Goal: Information Seeking & Learning: Learn about a topic

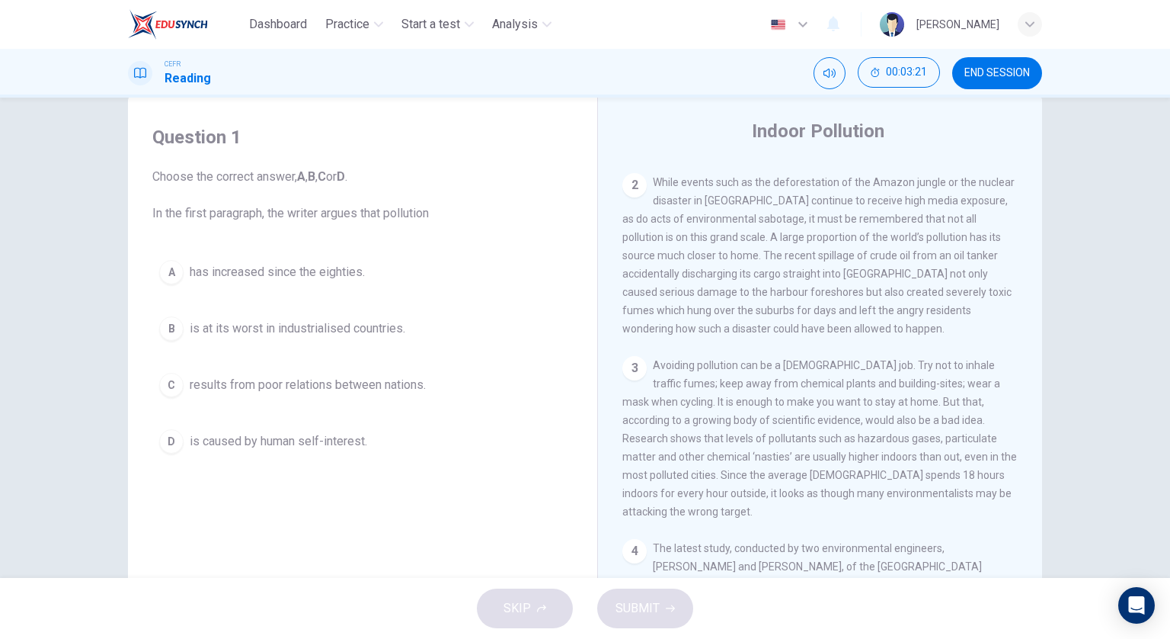
scroll to position [258, 0]
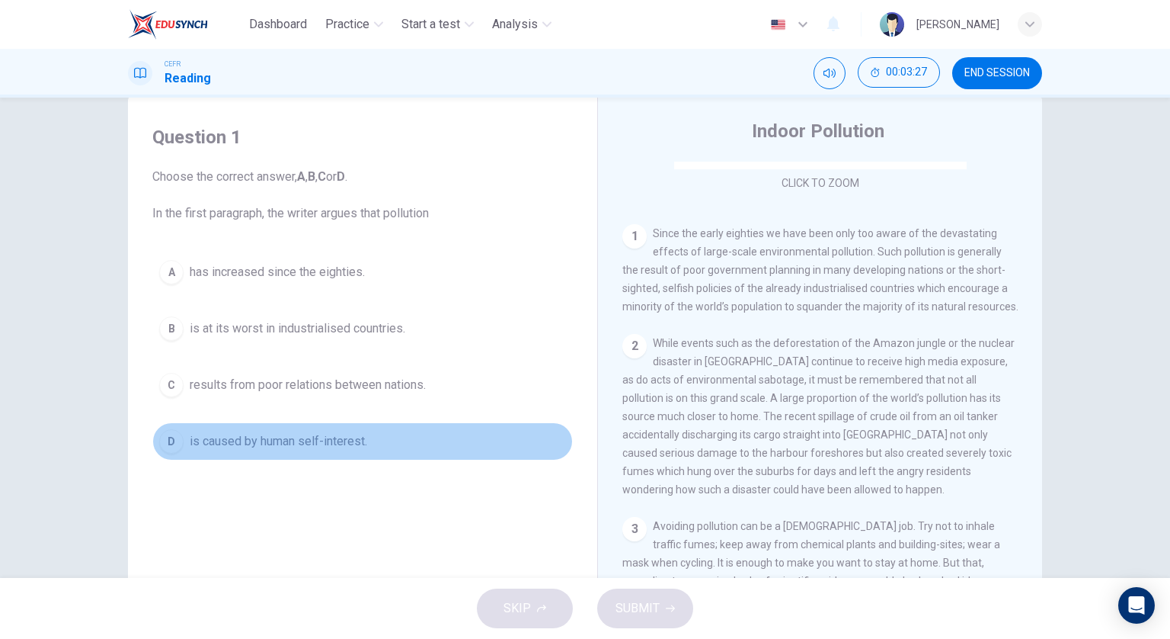
click at [360, 442] on span "is caused by human self-interest." at bounding box center [279, 441] width 178 height 18
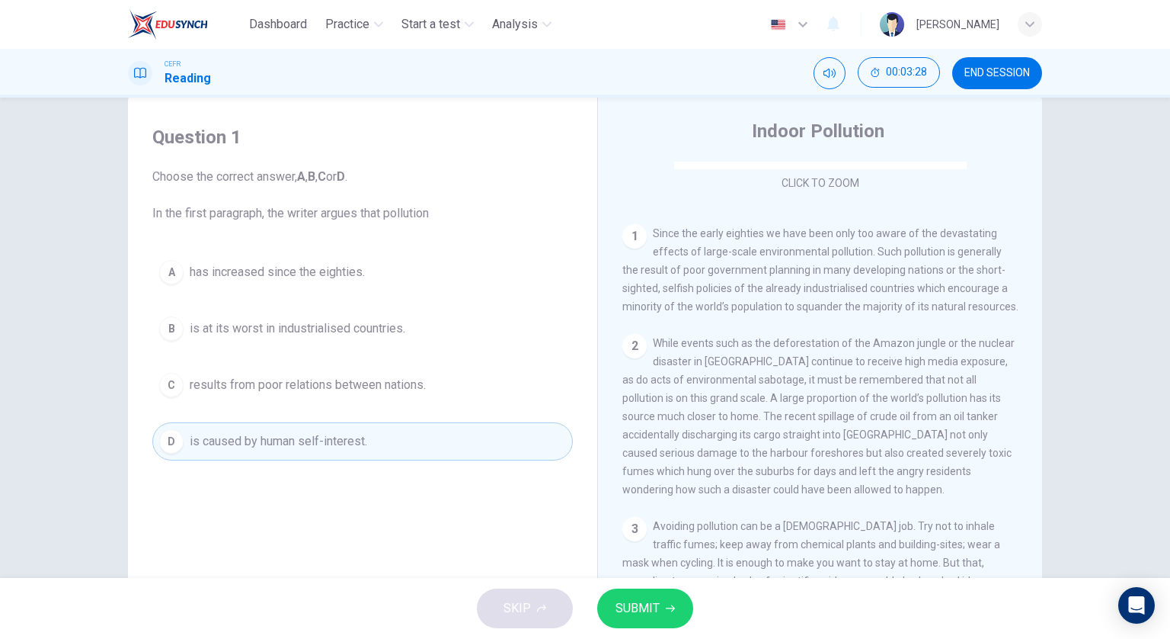
click at [682, 603] on button "SUBMIT" at bounding box center [645, 608] width 96 height 40
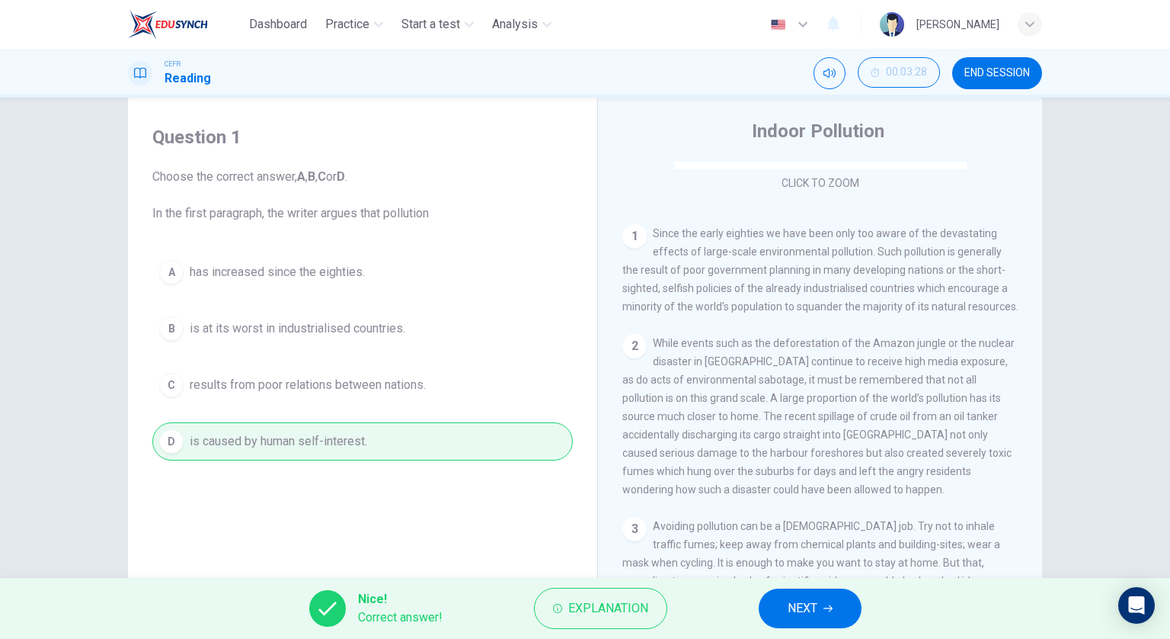
click at [786, 610] on button "NEXT" at bounding box center [810, 608] width 103 height 40
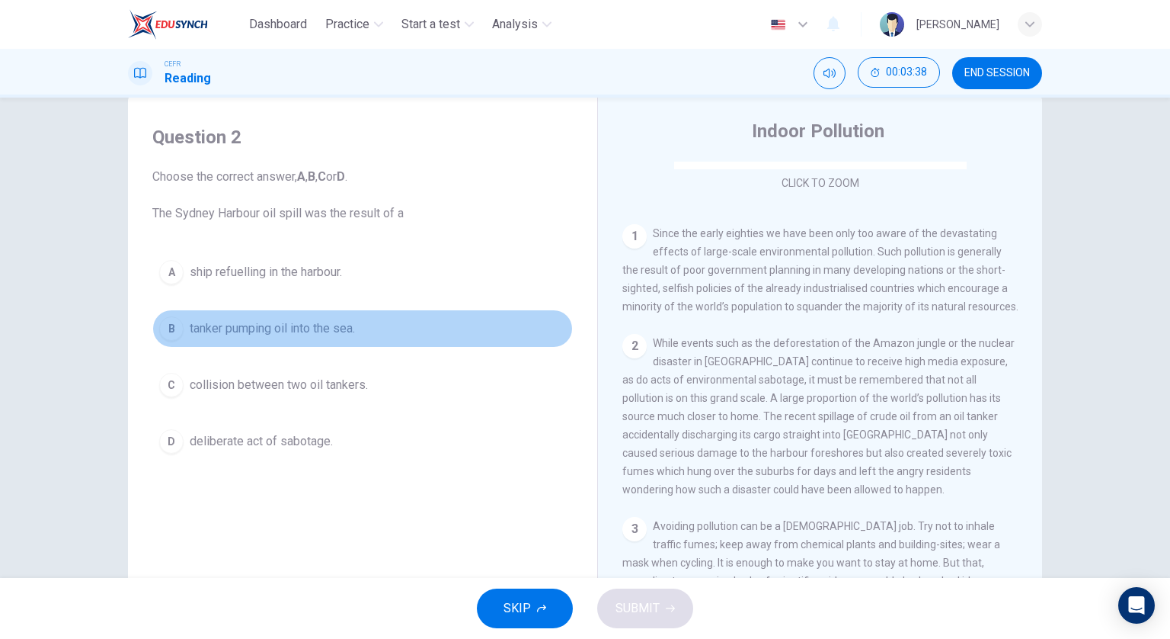
click at [357, 323] on button "B tanker pumping oil into the sea." at bounding box center [362, 328] width 421 height 38
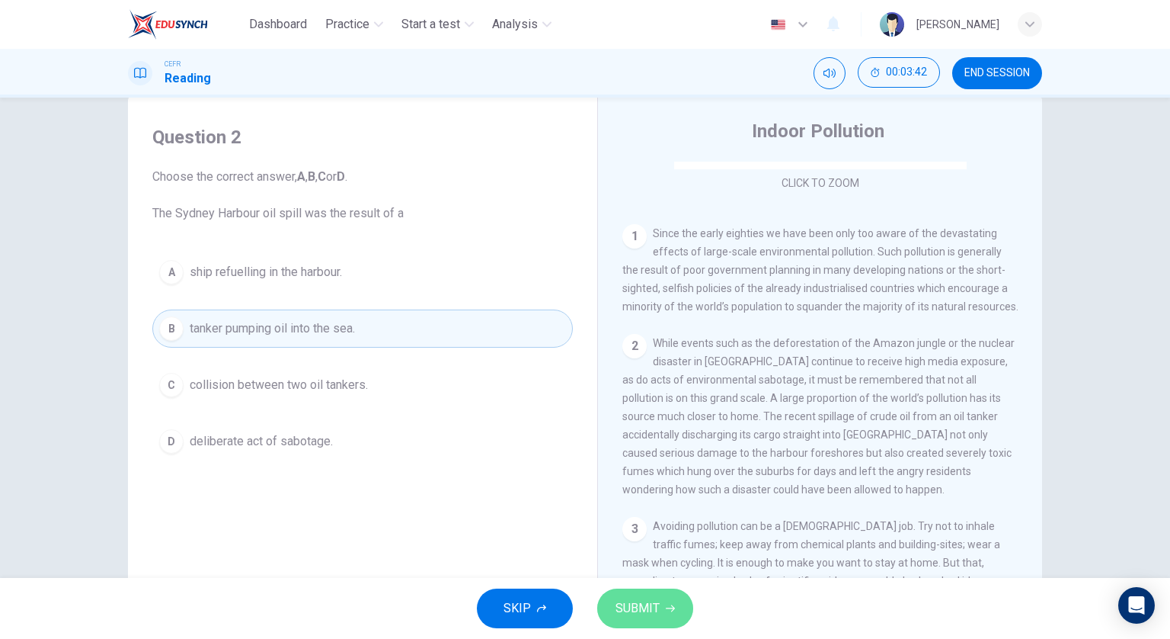
click at [674, 600] on button "SUBMIT" at bounding box center [645, 608] width 96 height 40
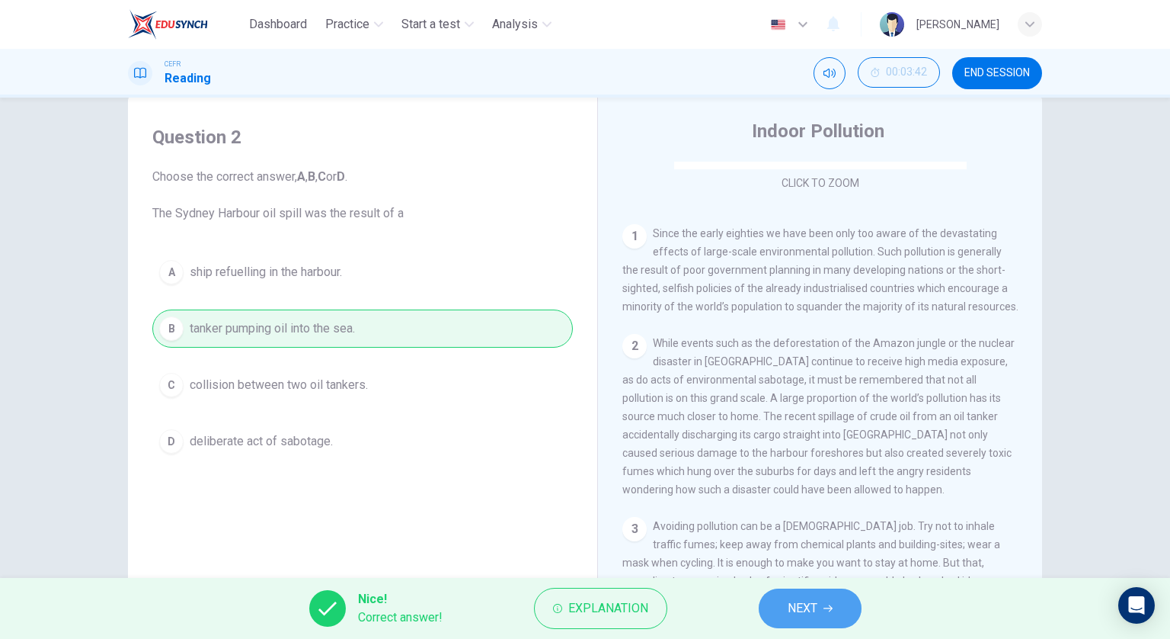
click at [810, 604] on span "NEXT" at bounding box center [803, 607] width 30 height 21
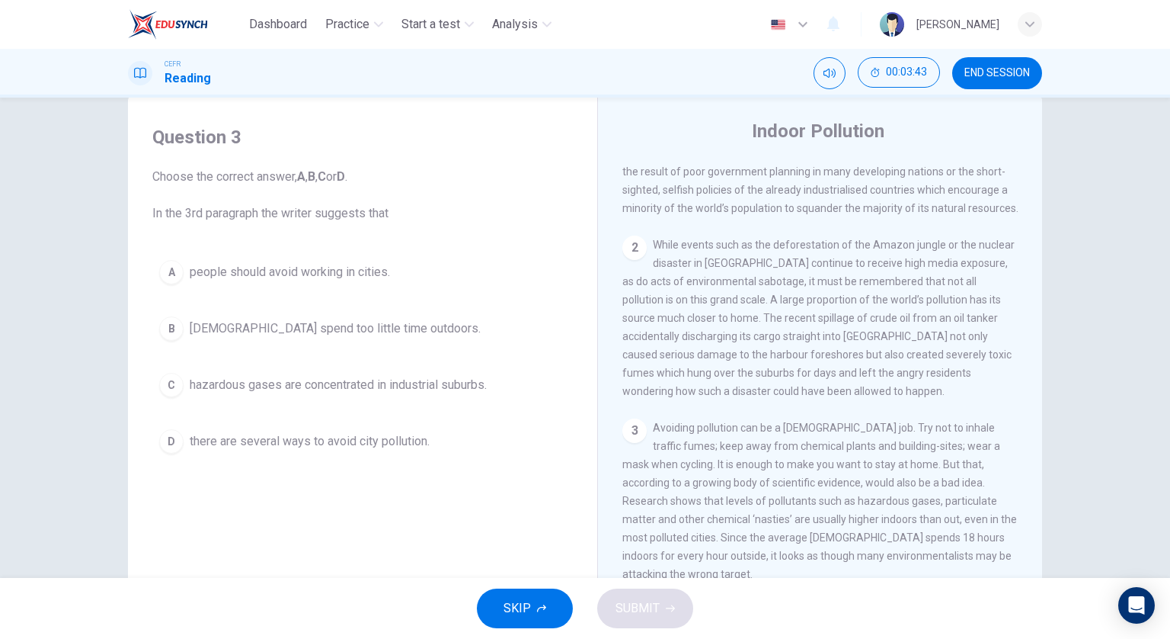
scroll to position [411, 0]
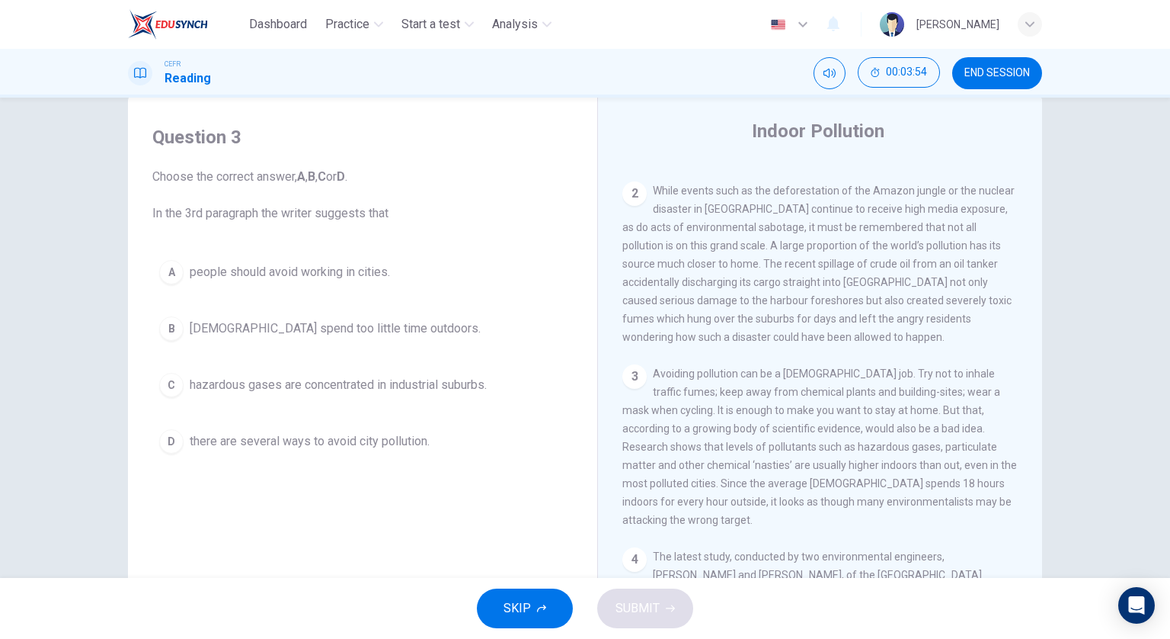
click at [392, 334] on span "Americans spend too little time outdoors." at bounding box center [335, 328] width 291 height 18
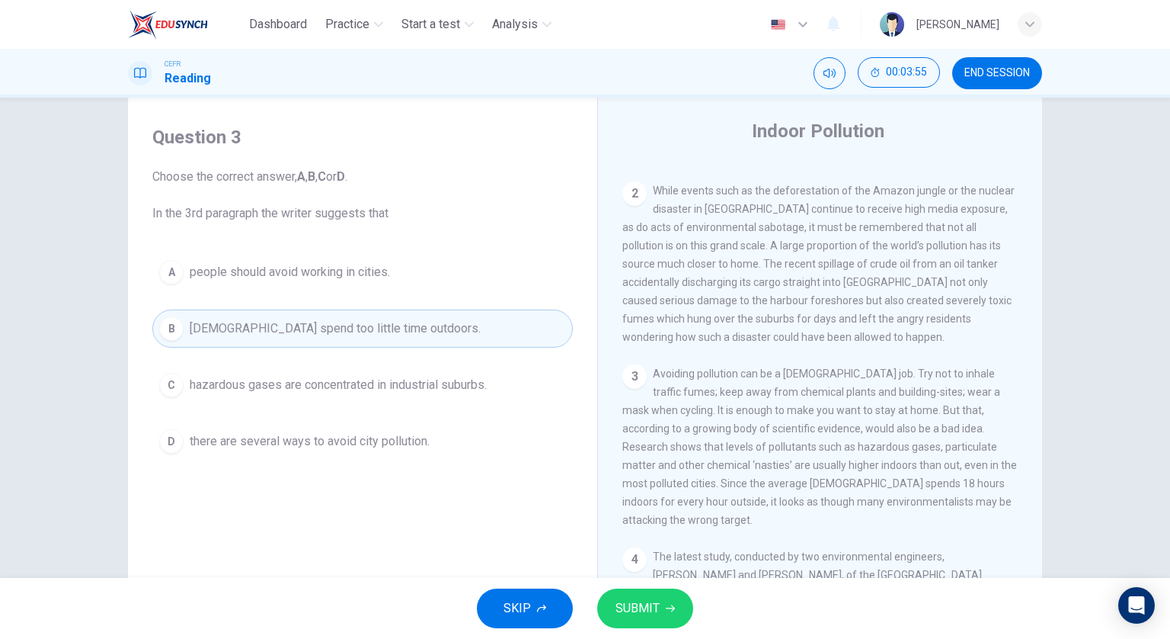
click at [668, 602] on button "SUBMIT" at bounding box center [645, 608] width 96 height 40
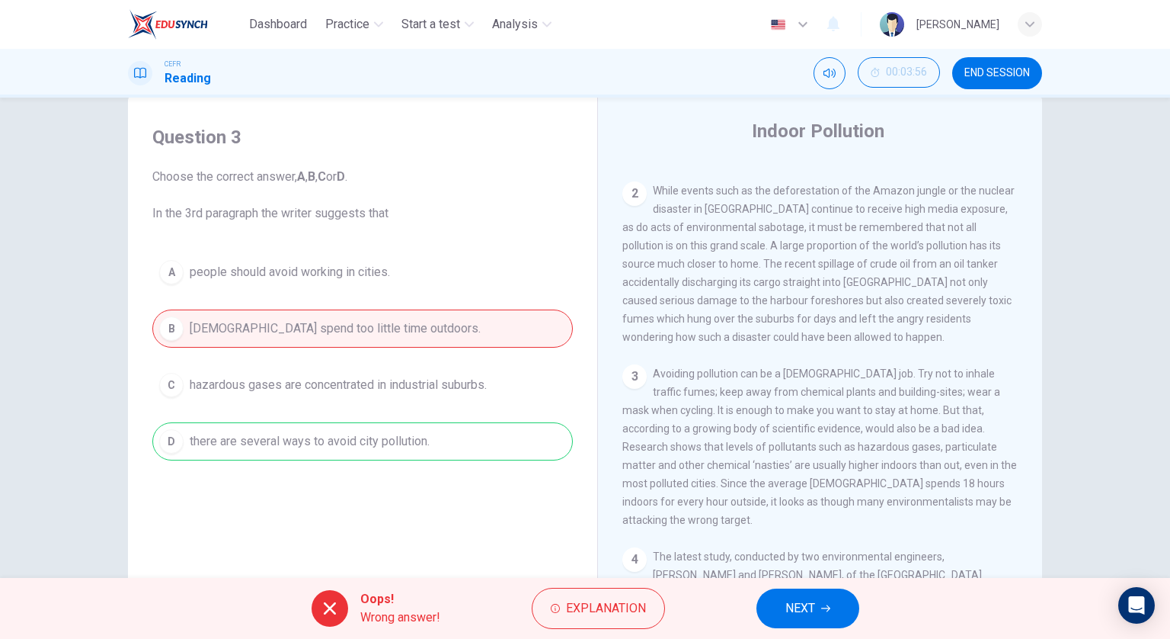
click at [826, 609] on icon "button" at bounding box center [825, 608] width 9 height 9
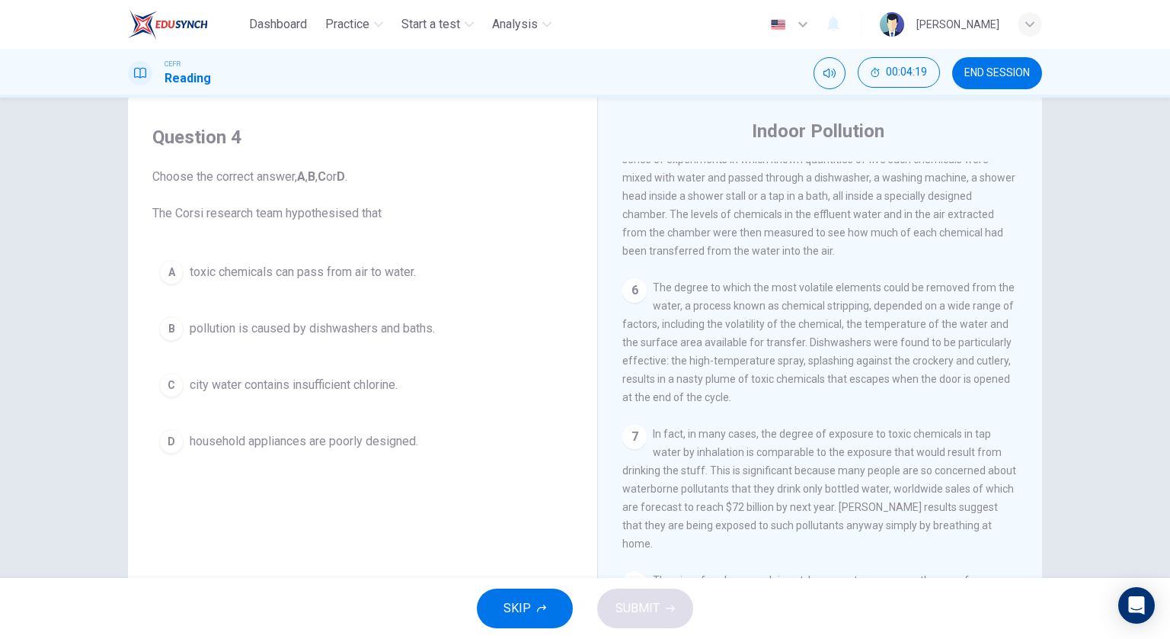
scroll to position [1097, 0]
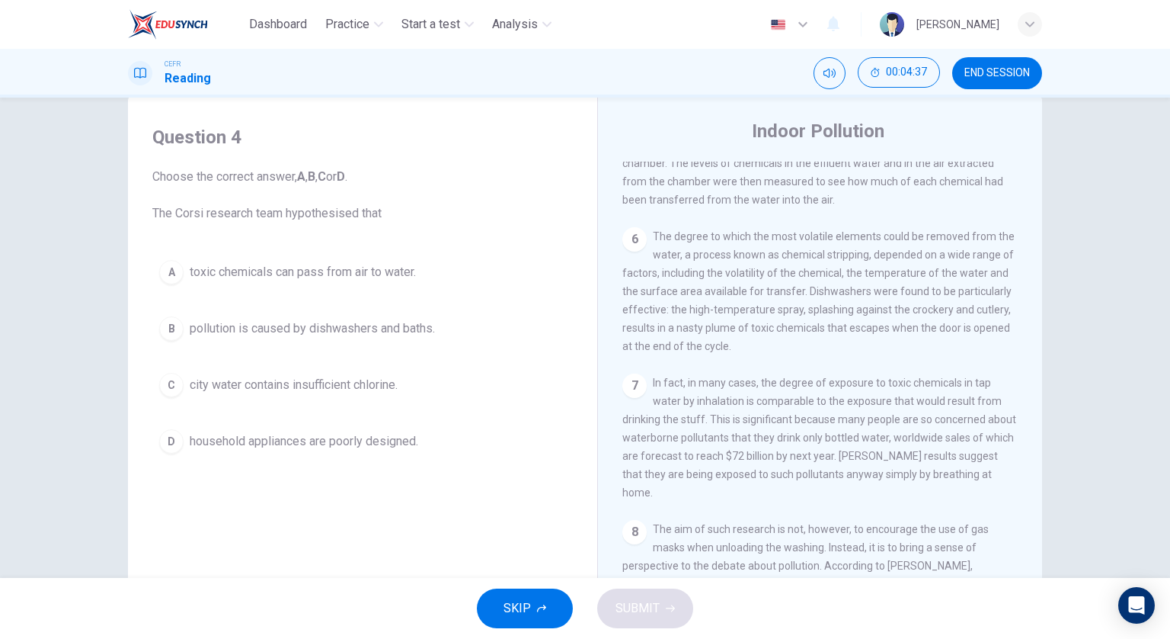
click at [433, 447] on button "D household appliances are poorly designed." at bounding box center [362, 441] width 421 height 38
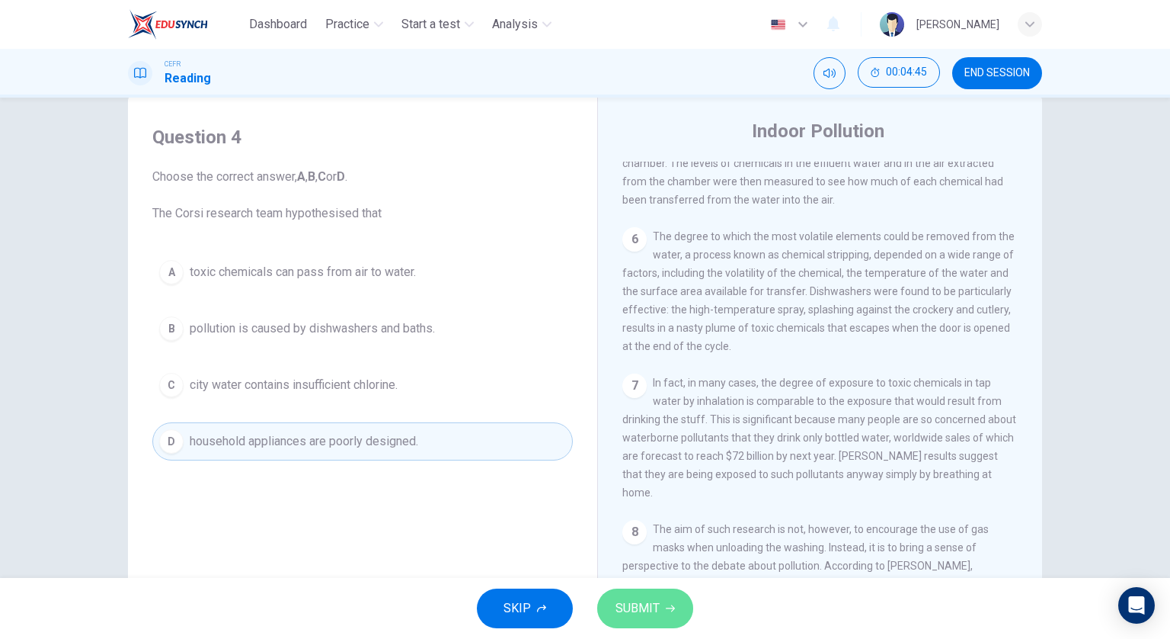
click at [680, 609] on button "SUBMIT" at bounding box center [645, 608] width 96 height 40
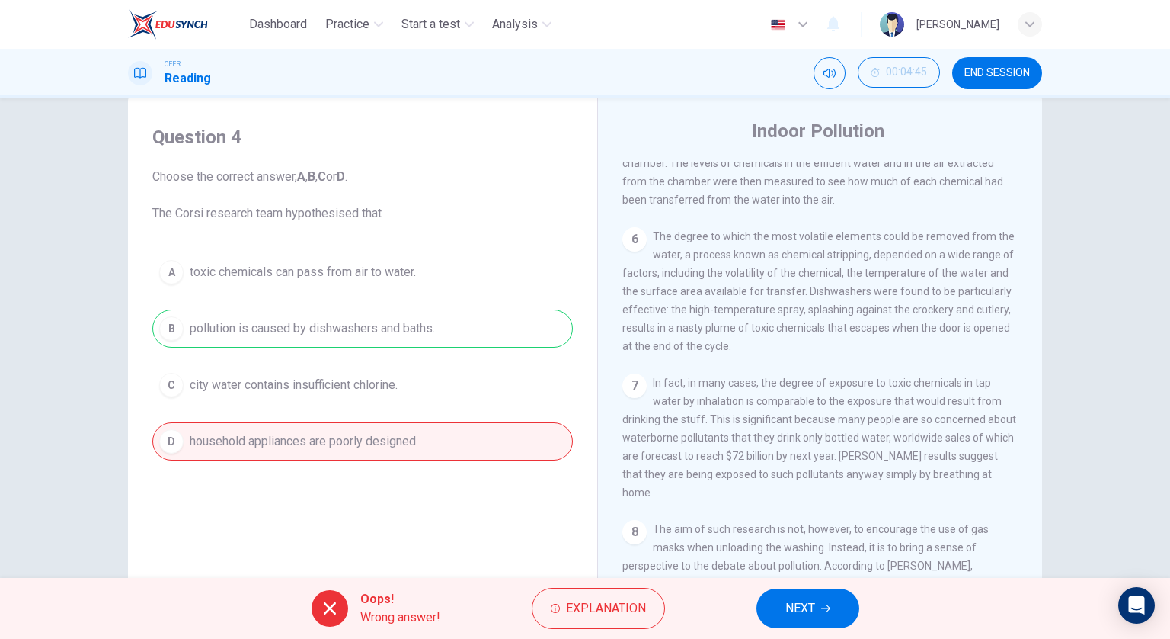
click at [828, 610] on icon "button" at bounding box center [825, 608] width 9 height 7
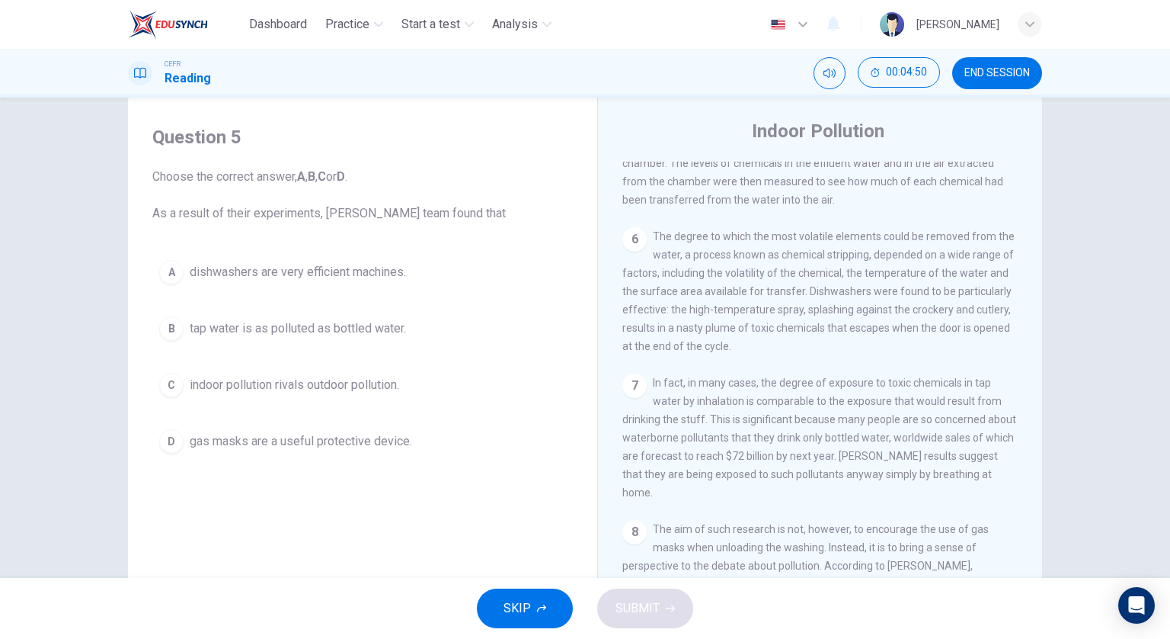
click at [423, 392] on button "C indoor pollution rivals outdoor pollution." at bounding box center [362, 385] width 421 height 38
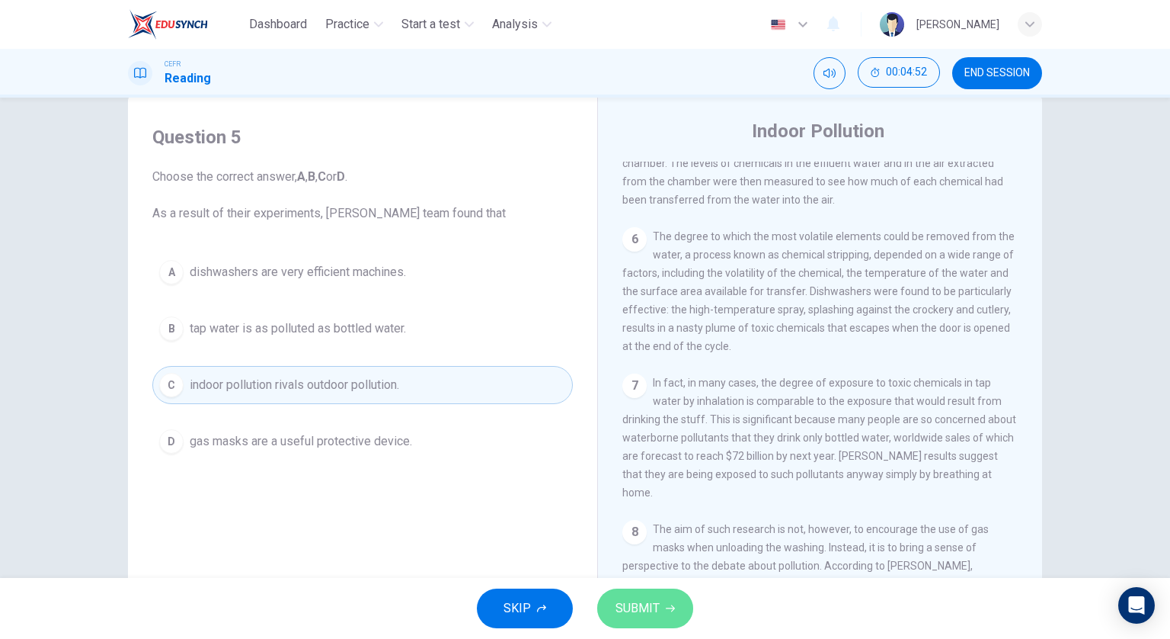
click at [670, 610] on icon "button" at bounding box center [670, 608] width 9 height 9
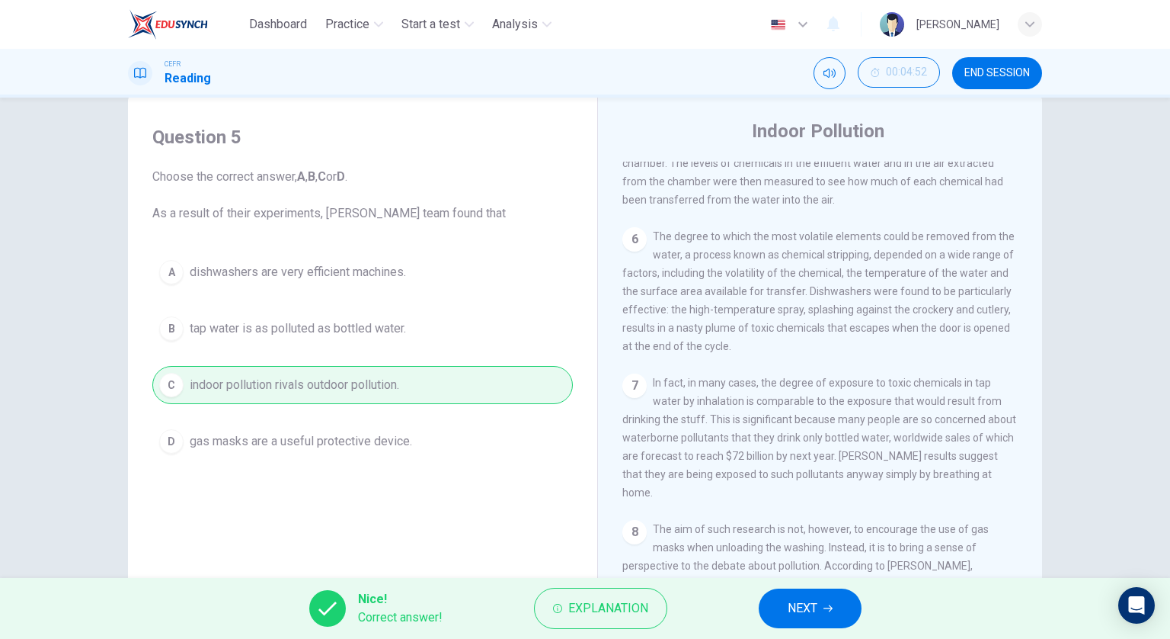
click at [820, 601] on button "NEXT" at bounding box center [810, 608] width 103 height 40
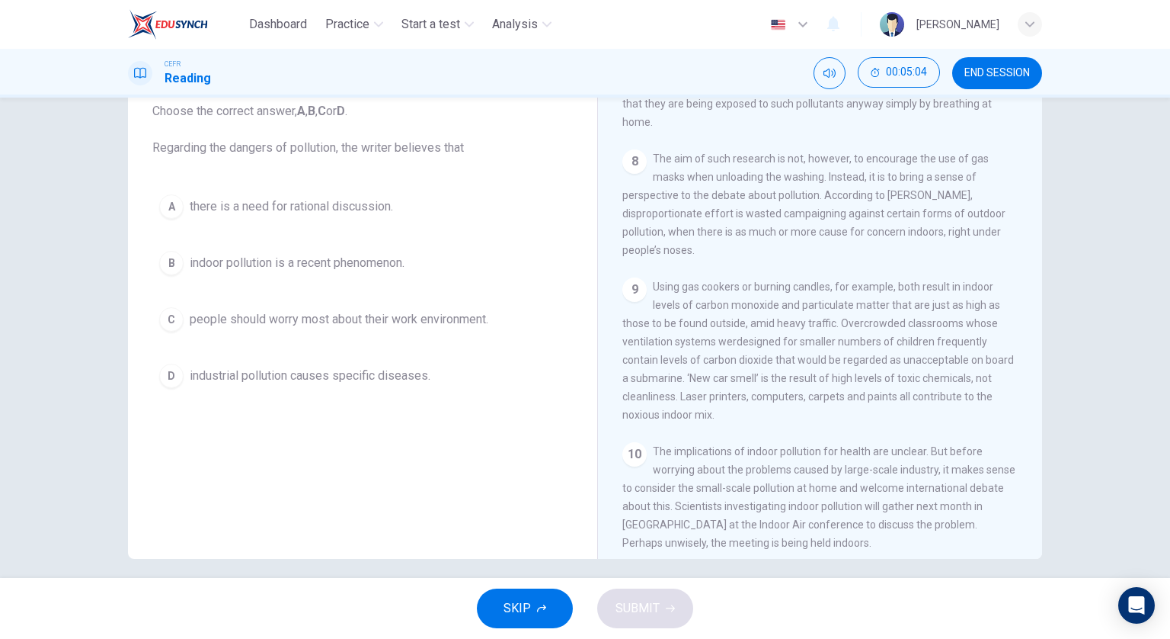
scroll to position [110, 0]
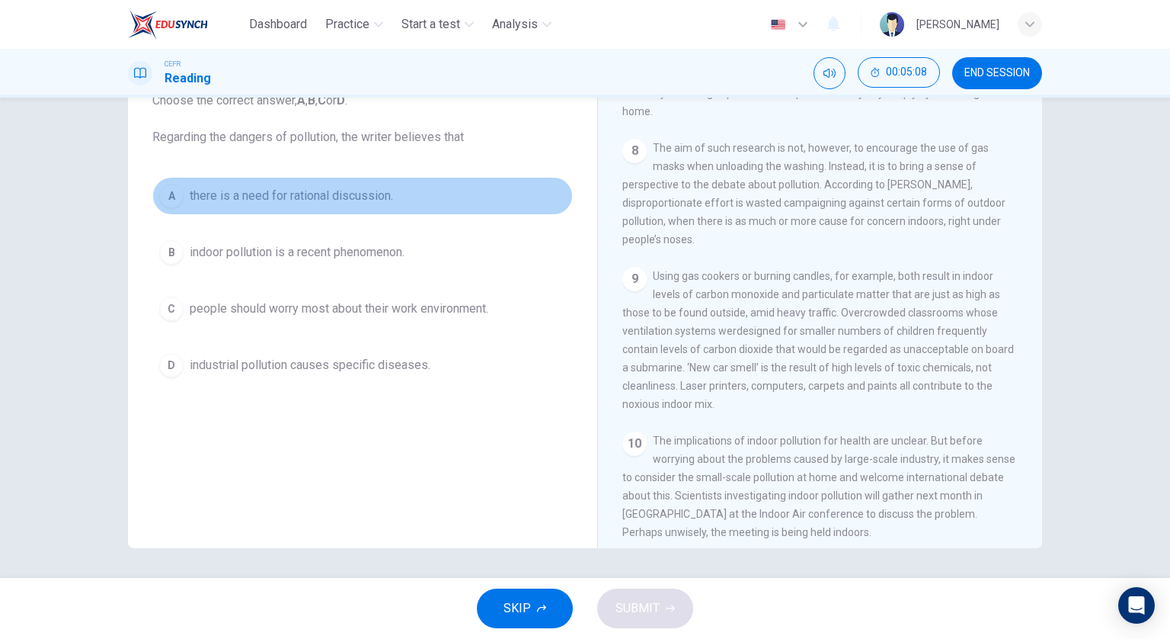
click at [437, 194] on button "A there is a need for rational discussion." at bounding box center [362, 196] width 421 height 38
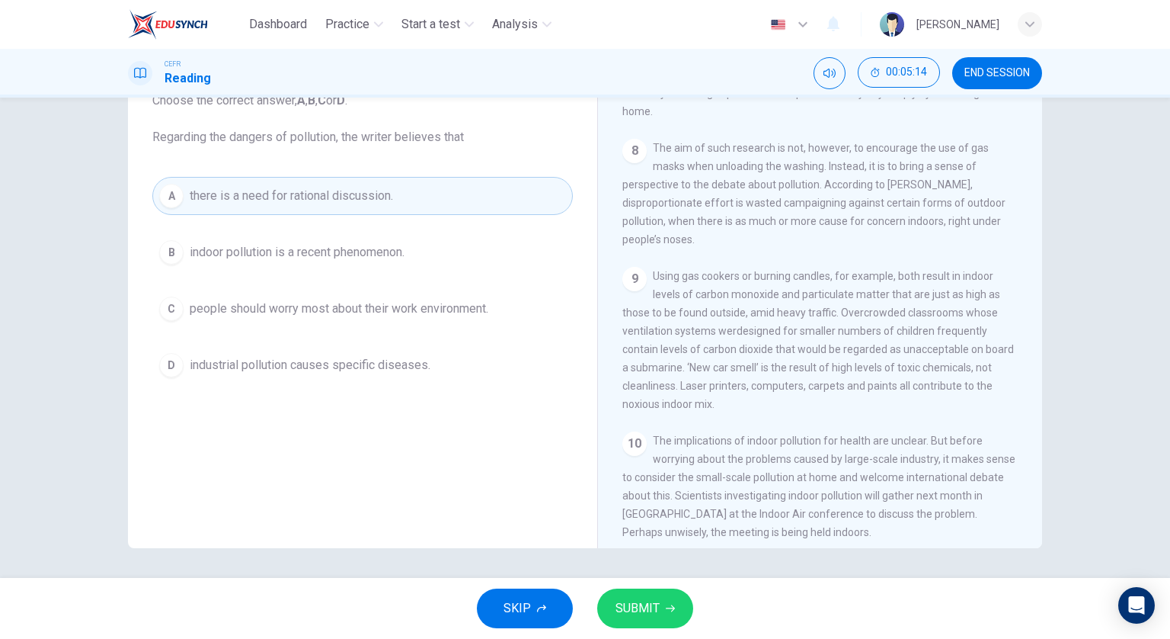
click at [646, 599] on span "SUBMIT" at bounding box center [638, 607] width 44 height 21
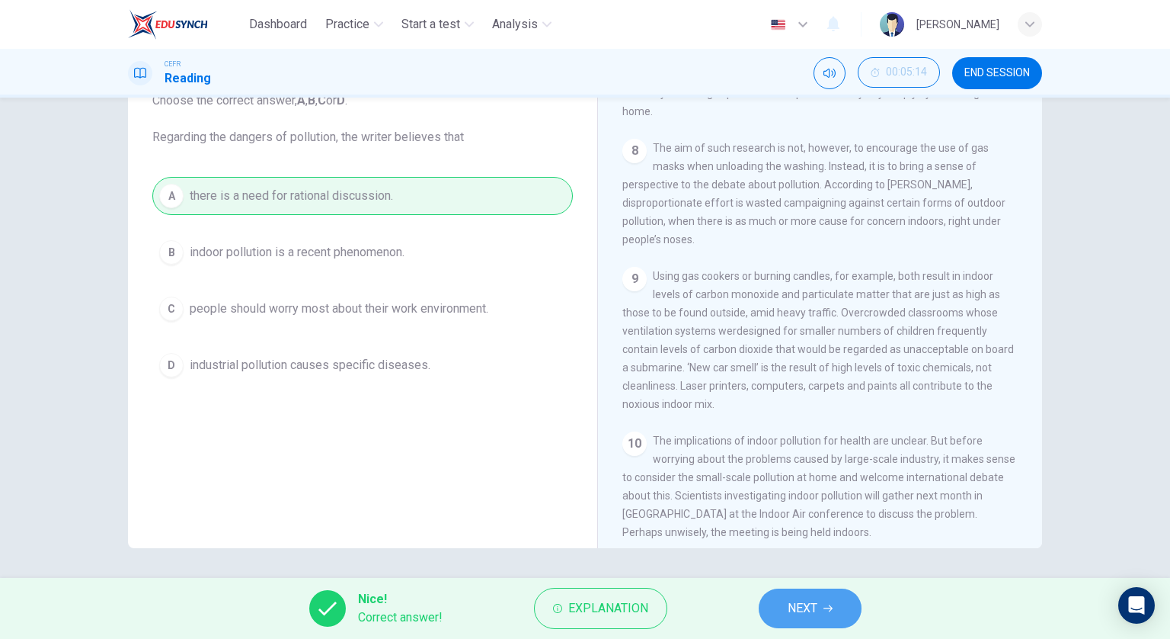
click at [789, 597] on span "NEXT" at bounding box center [803, 607] width 30 height 21
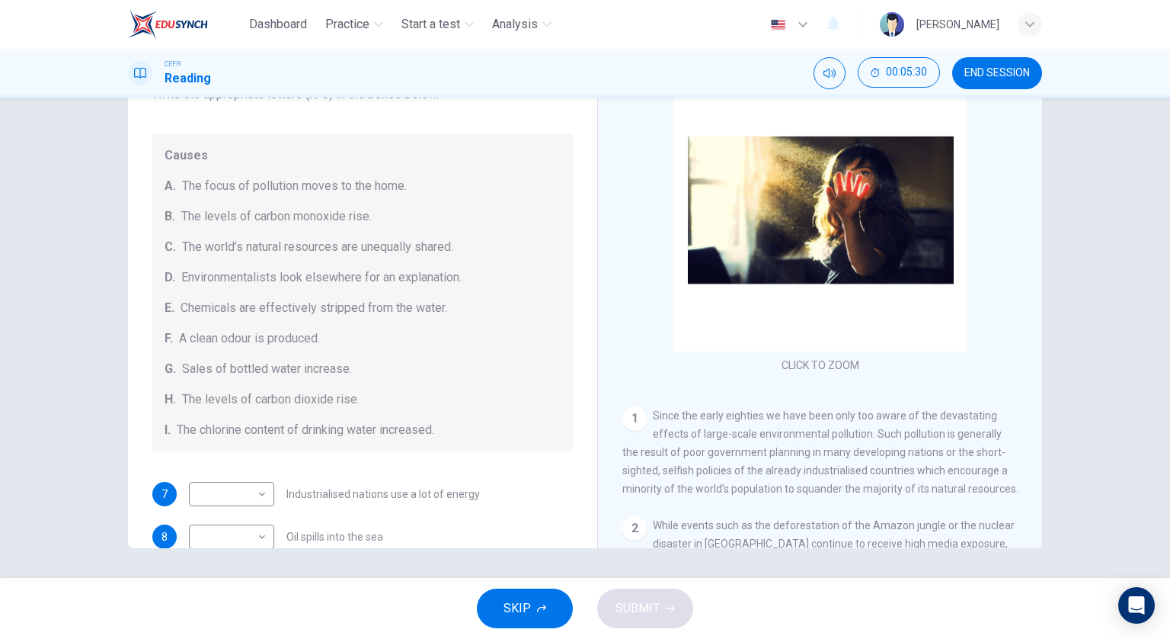
scroll to position [76, 0]
click at [251, 487] on body "Dashboard Practice Start a test Analysis English en ​ FOONG SHERMAINE CEFR Read…" at bounding box center [585, 319] width 1170 height 639
click at [235, 463] on li "C" at bounding box center [227, 468] width 85 height 24
type input "C"
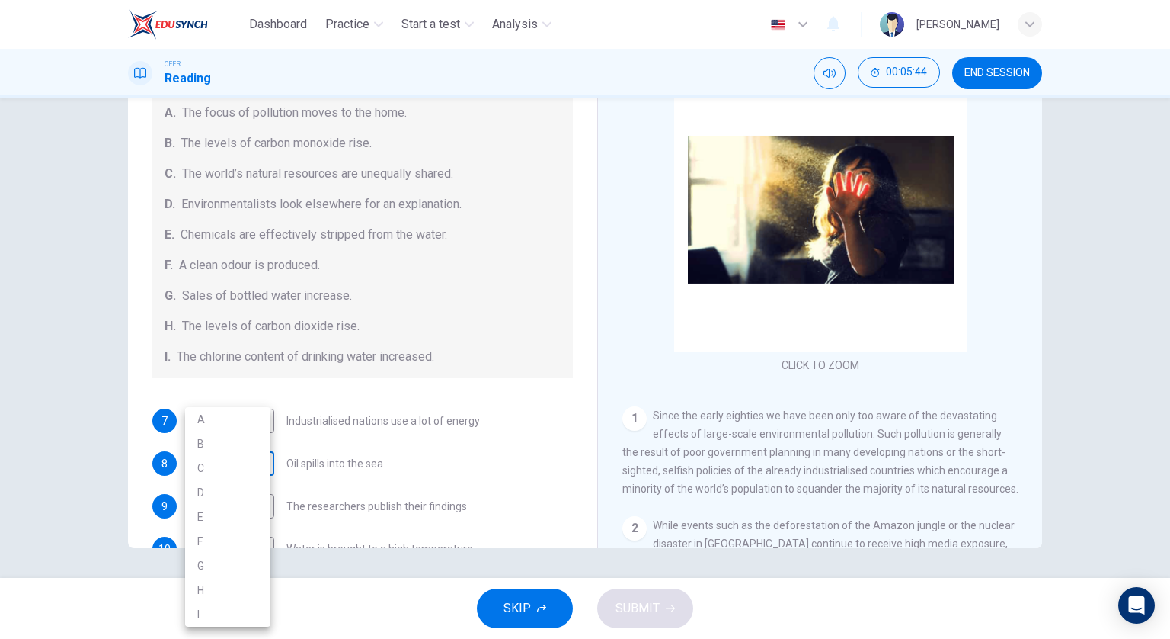
click at [262, 463] on body "Dashboard Practice Start a test Analysis English en ​ FOONG SHERMAINE CEFR Read…" at bounding box center [585, 319] width 1170 height 639
click at [222, 428] on li "A" at bounding box center [227, 419] width 85 height 24
click at [239, 452] on body "Dashboard Practice Start a test Analysis English en ​ FOONG SHERMAINE CEFR Read…" at bounding box center [585, 319] width 1170 height 639
click at [233, 485] on li "D" at bounding box center [227, 492] width 85 height 24
type input "D"
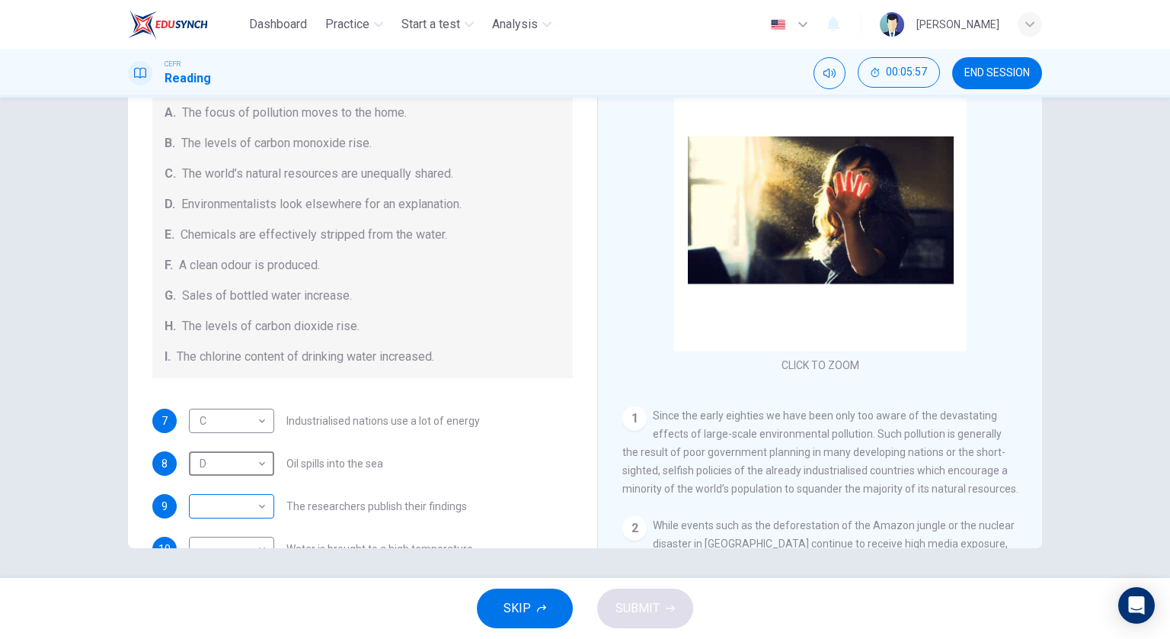
click at [220, 508] on body "Dashboard Practice Start a test Analysis English en ​ FOONG SHERMAINE CEFR Read…" at bounding box center [585, 319] width 1170 height 639
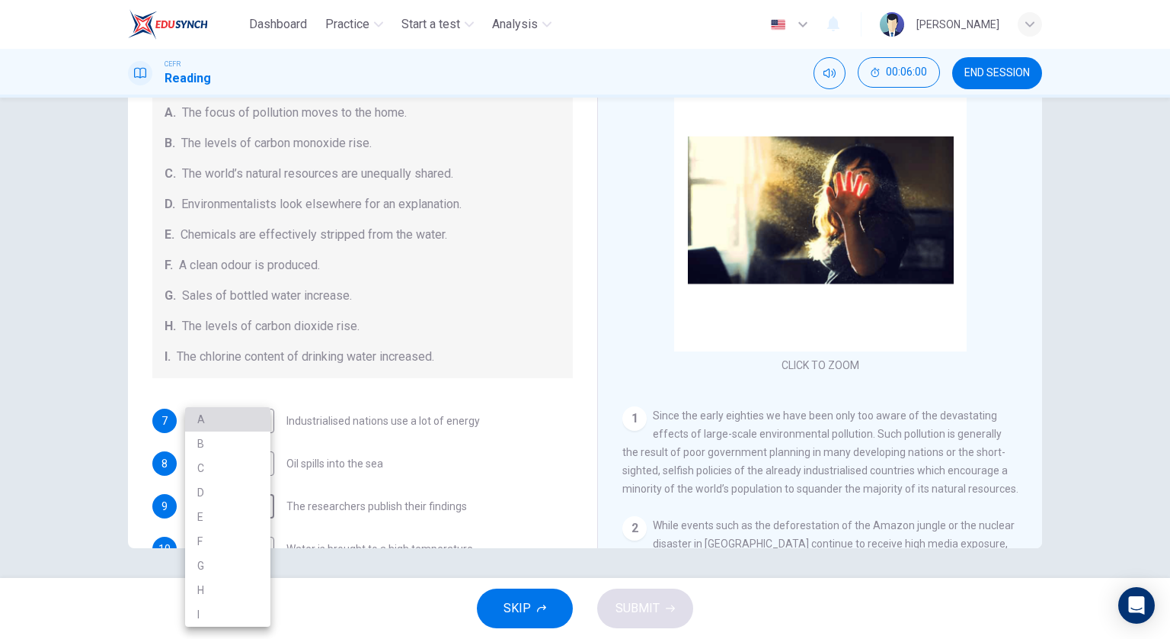
click at [213, 424] on li "A" at bounding box center [227, 419] width 85 height 24
type input "A"
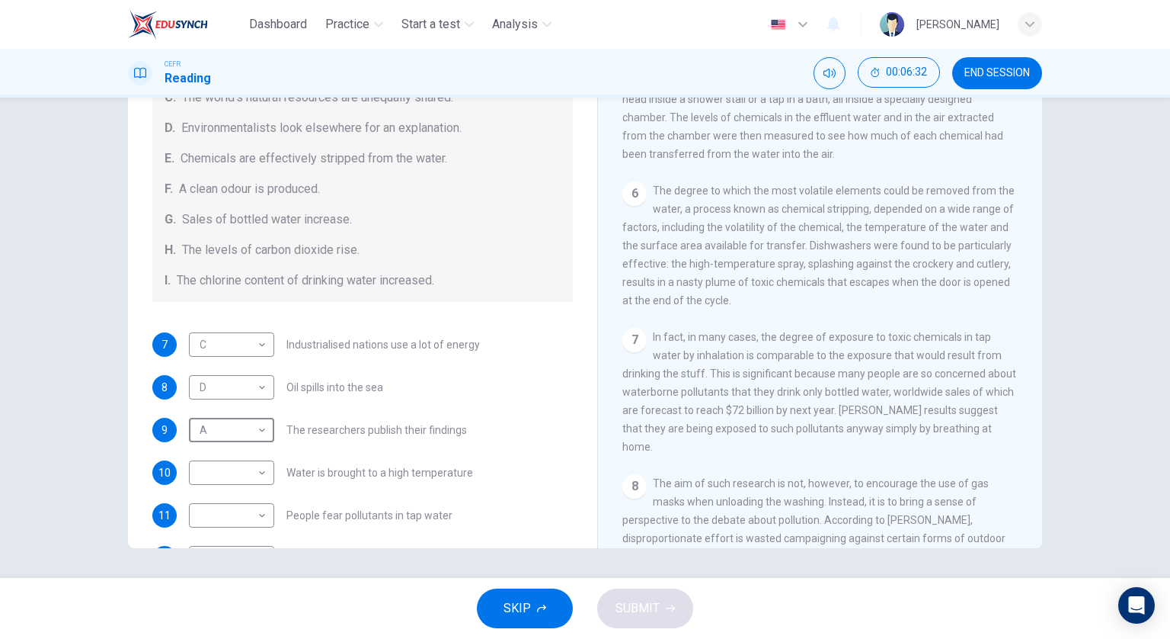
scroll to position [1067, 0]
click at [208, 478] on body "Dashboard Practice Start a test Analysis English en ​ FOONG SHERMAINE CEFR Read…" at bounding box center [585, 319] width 1170 height 639
click at [219, 512] on li "E" at bounding box center [227, 516] width 85 height 24
type input "E"
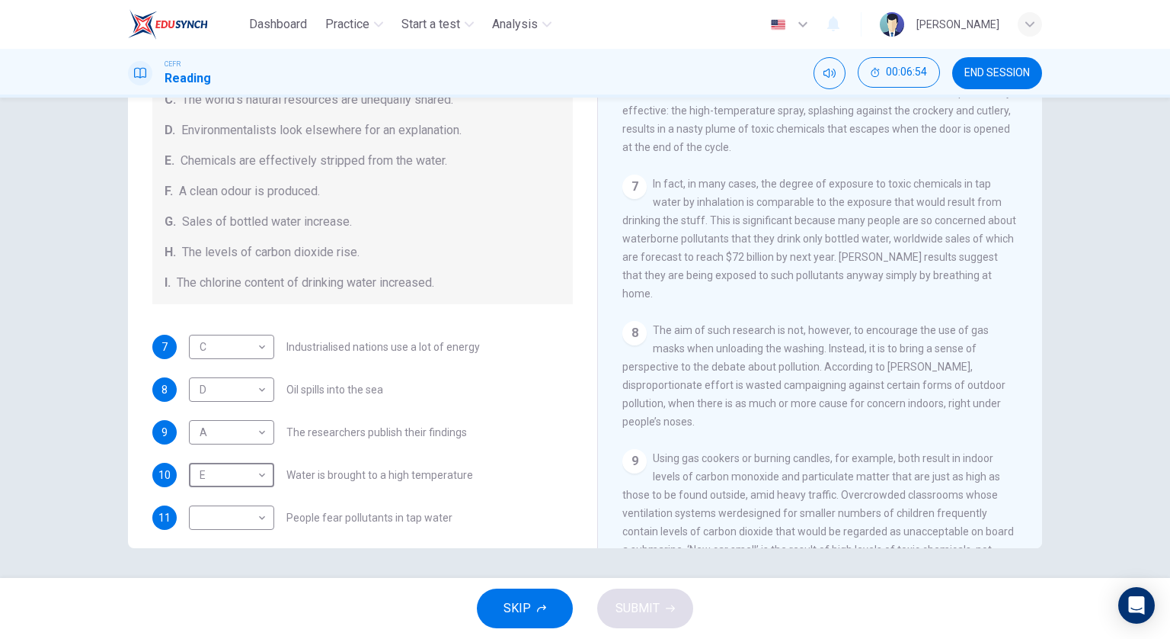
scroll to position [229, 0]
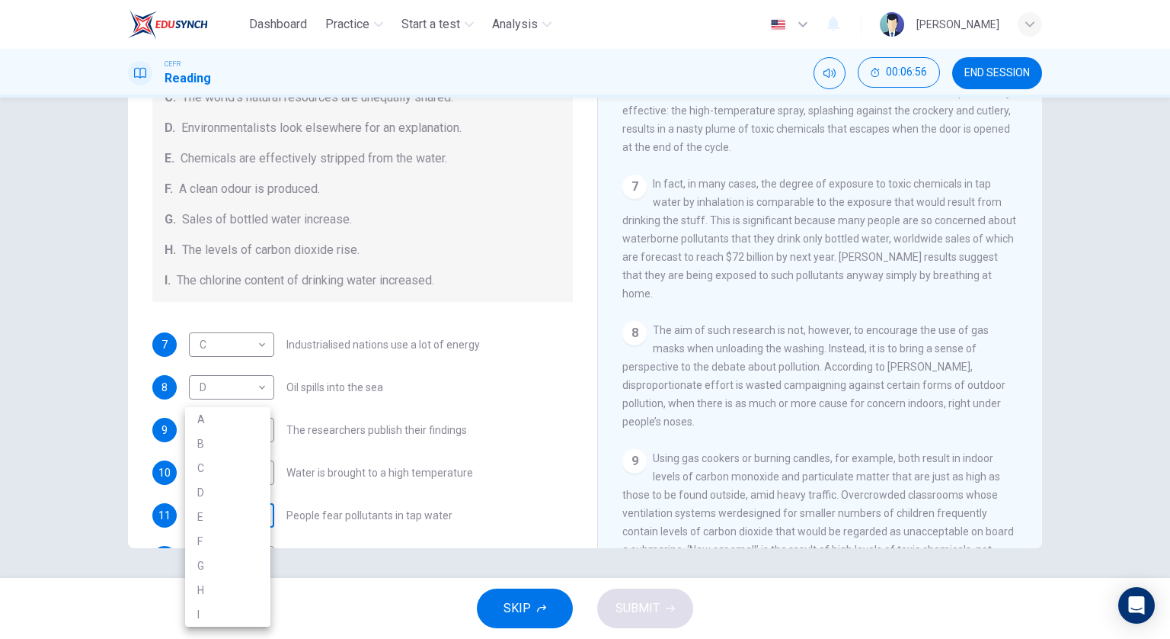
click at [253, 512] on body "Dashboard Practice Start a test Analysis English en ​ FOONG SHERMAINE CEFR Read…" at bounding box center [585, 319] width 1170 height 639
click at [232, 564] on li "G" at bounding box center [227, 565] width 85 height 24
type input "G"
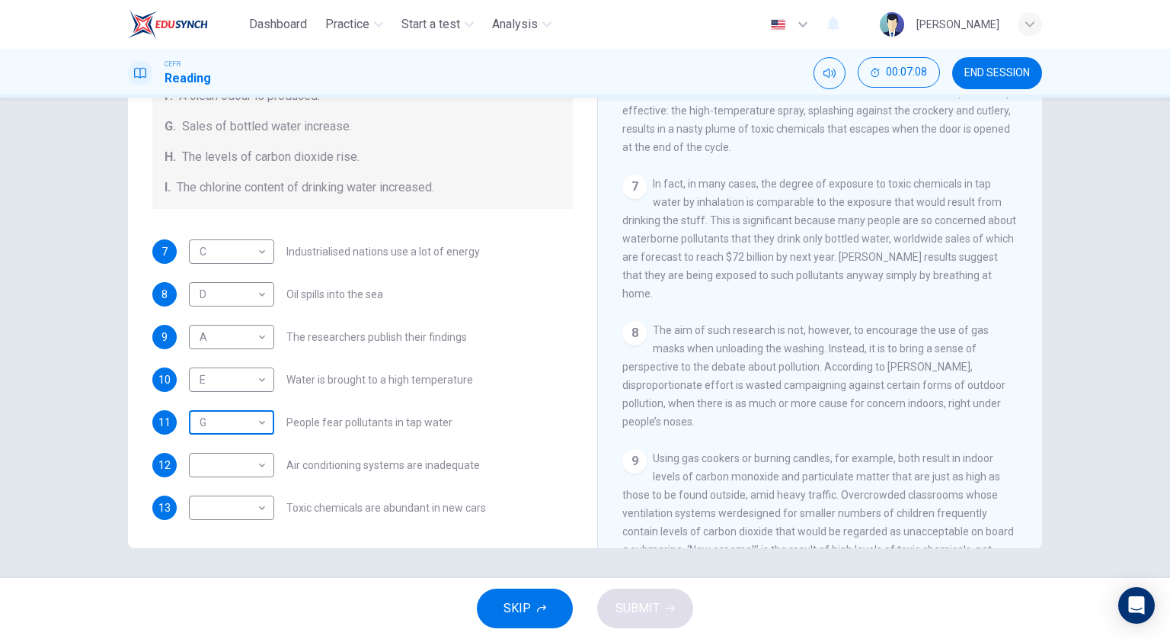
scroll to position [323, 0]
click at [251, 450] on body "Dashboard Practice Start a test Analysis English en ​ FOONG SHERMAINE CEFR Read…" at bounding box center [585, 319] width 1170 height 639
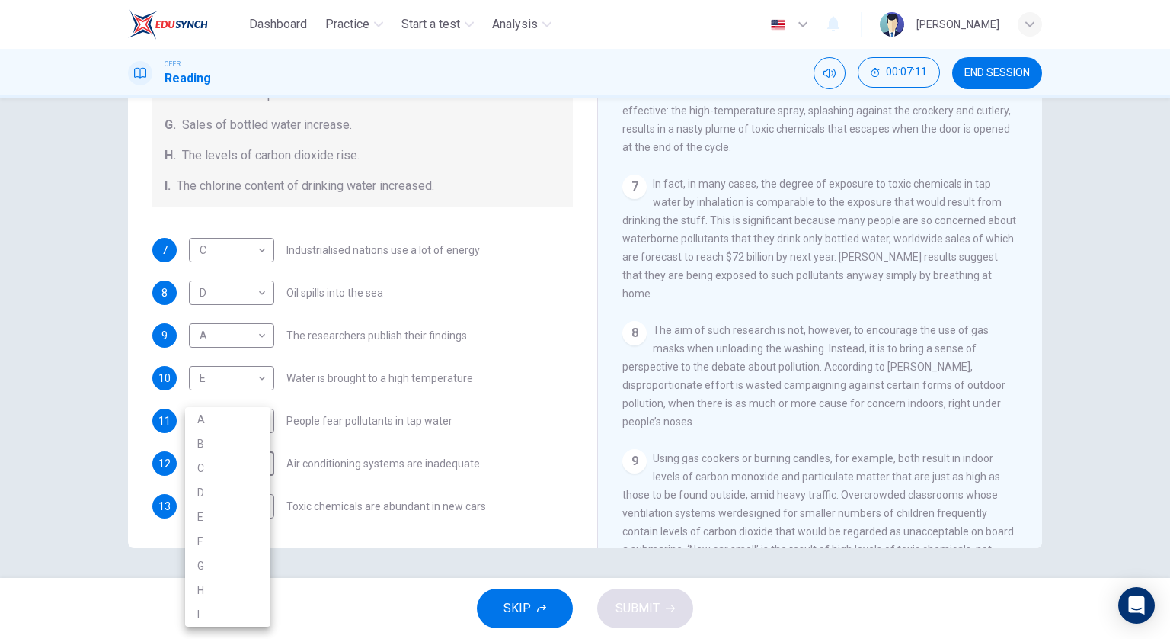
click at [382, 497] on div at bounding box center [585, 319] width 1170 height 639
click at [248, 498] on body "Dashboard Practice Start a test Analysis English en ​ FOONG SHERMAINE CEFR Read…" at bounding box center [585, 319] width 1170 height 639
click at [330, 418] on div at bounding box center [585, 319] width 1170 height 639
click at [395, 373] on span "Water is brought to a high temperature" at bounding box center [380, 378] width 187 height 11
click at [240, 505] on body "Dashboard Practice Start a test Analysis English en ​ FOONG SHERMAINE CEFR Read…" at bounding box center [585, 319] width 1170 height 639
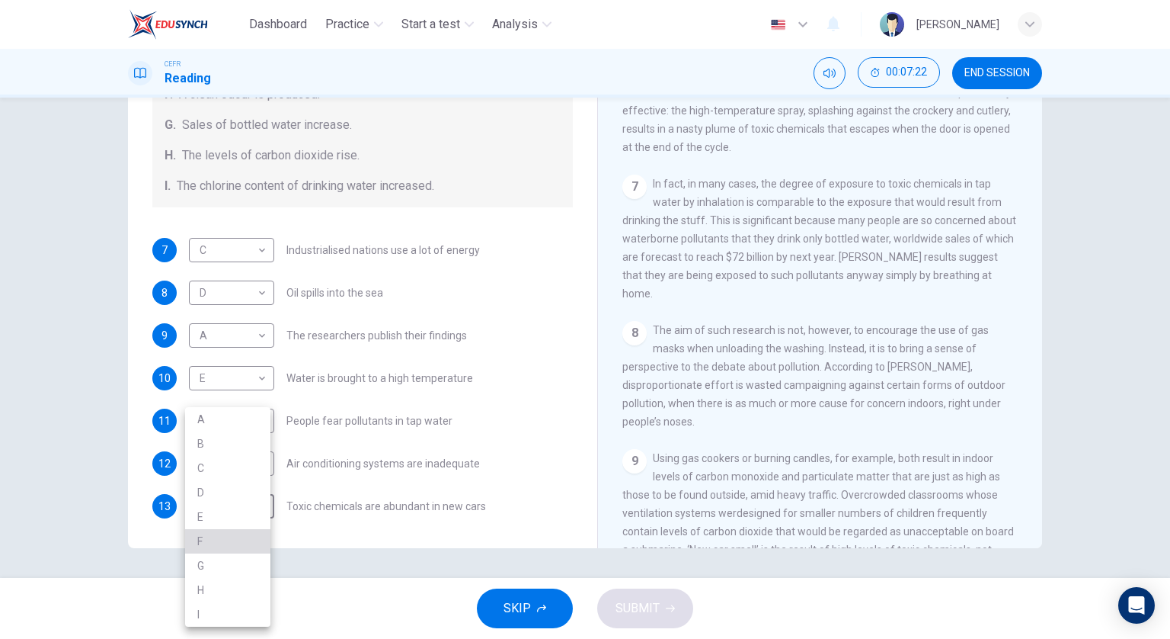
click at [238, 532] on li "F" at bounding box center [227, 541] width 85 height 24
type input "F"
click at [251, 460] on body "Dashboard Practice Start a test Analysis English en ​ FOONG SHERMAINE CEFR Read…" at bounding box center [585, 319] width 1170 height 639
click at [229, 582] on li "H" at bounding box center [227, 590] width 85 height 24
type input "H"
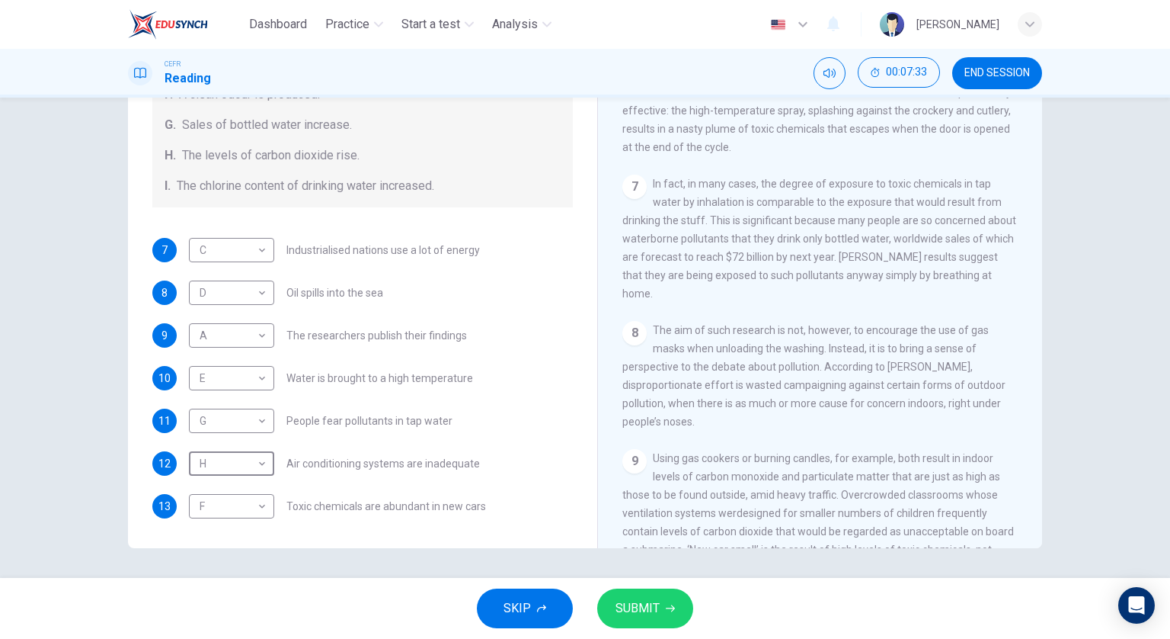
click at [636, 603] on span "SUBMIT" at bounding box center [638, 607] width 44 height 21
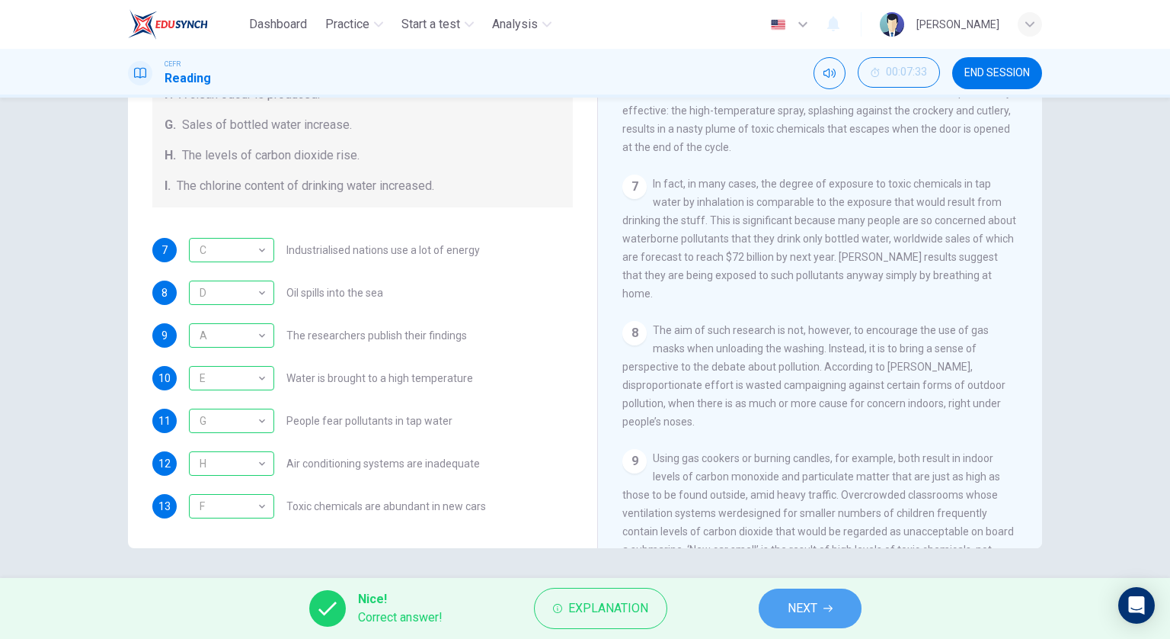
click at [838, 607] on button "NEXT" at bounding box center [810, 608] width 103 height 40
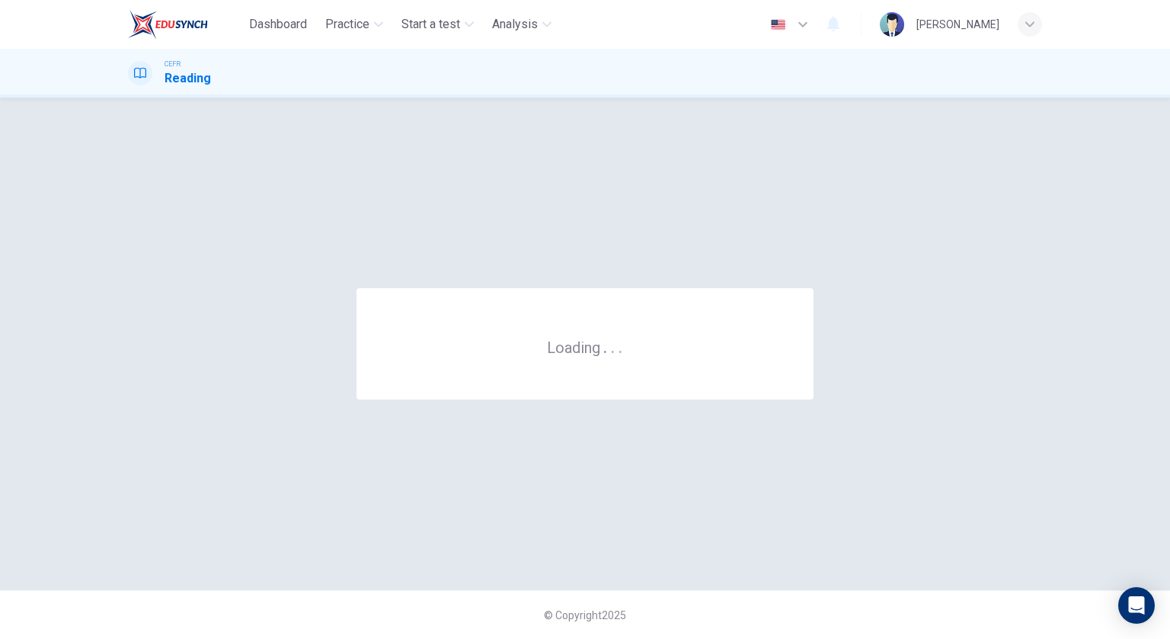
scroll to position [0, 0]
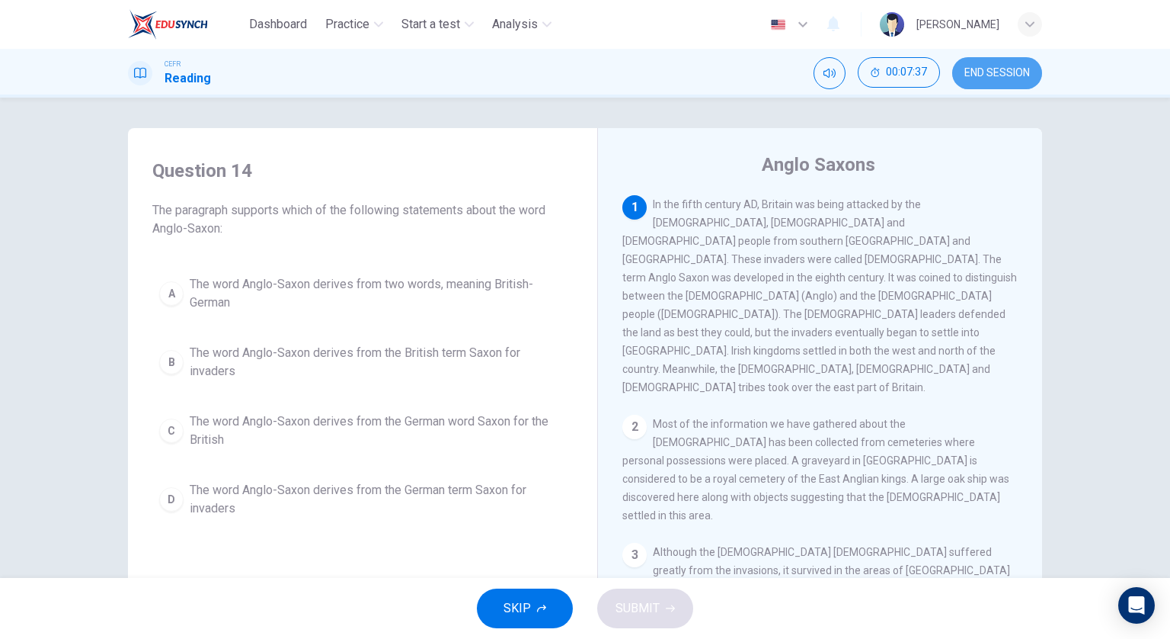
click at [999, 68] on span "END SESSION" at bounding box center [998, 73] width 66 height 12
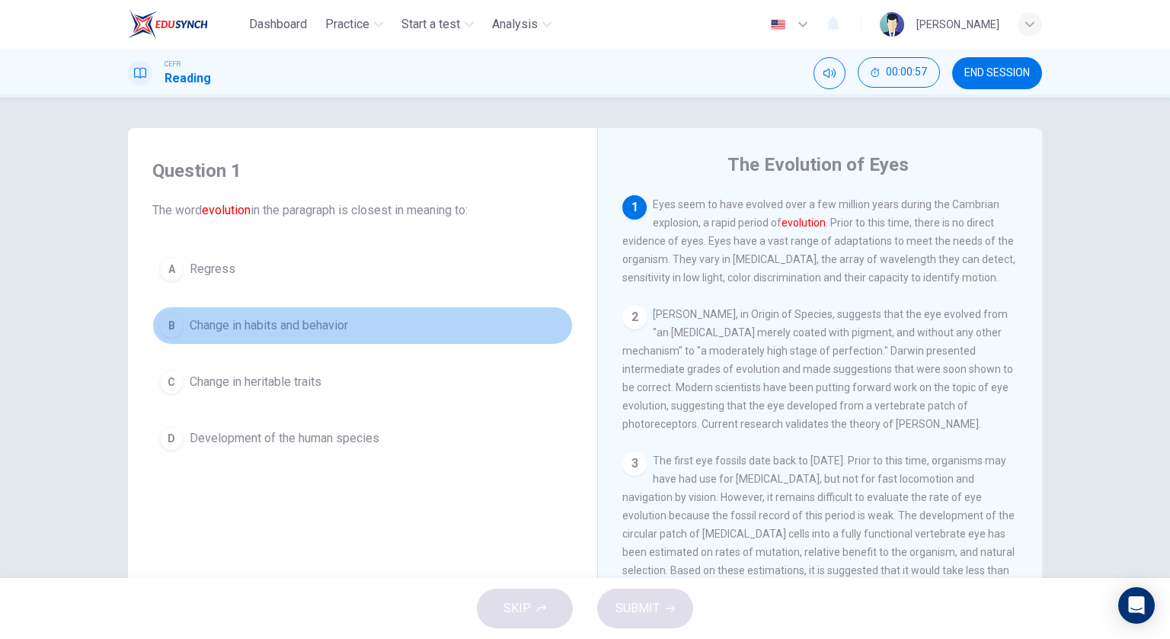
click at [341, 320] on span "Change in habits and behavior" at bounding box center [269, 325] width 159 height 18
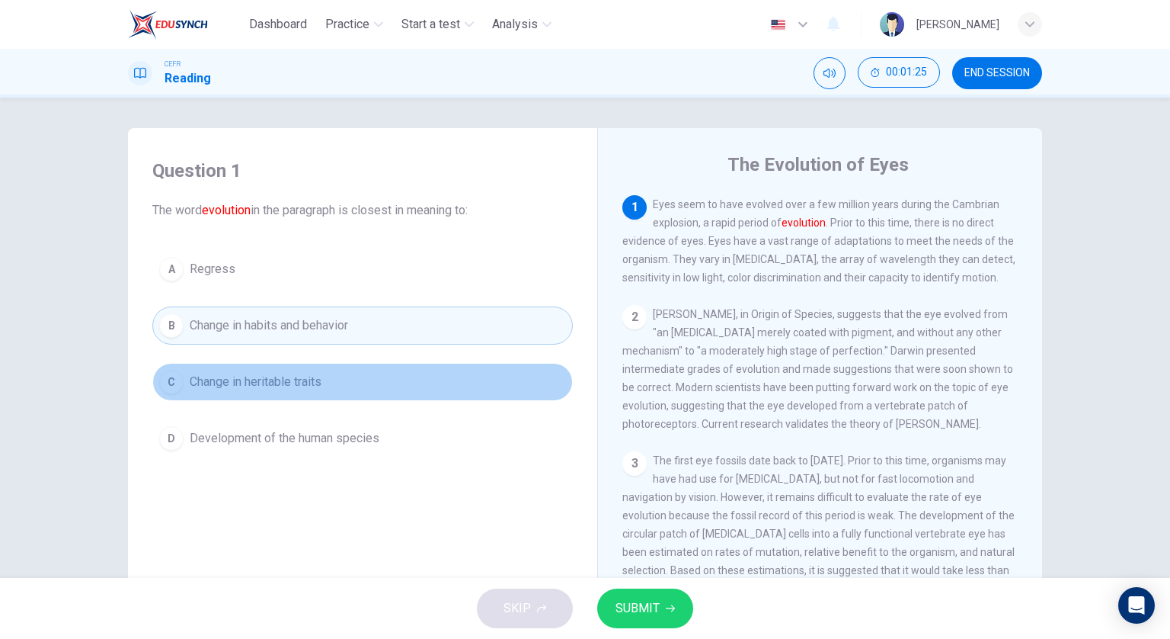
click at [479, 380] on button "C Change in heritable traits" at bounding box center [362, 382] width 421 height 38
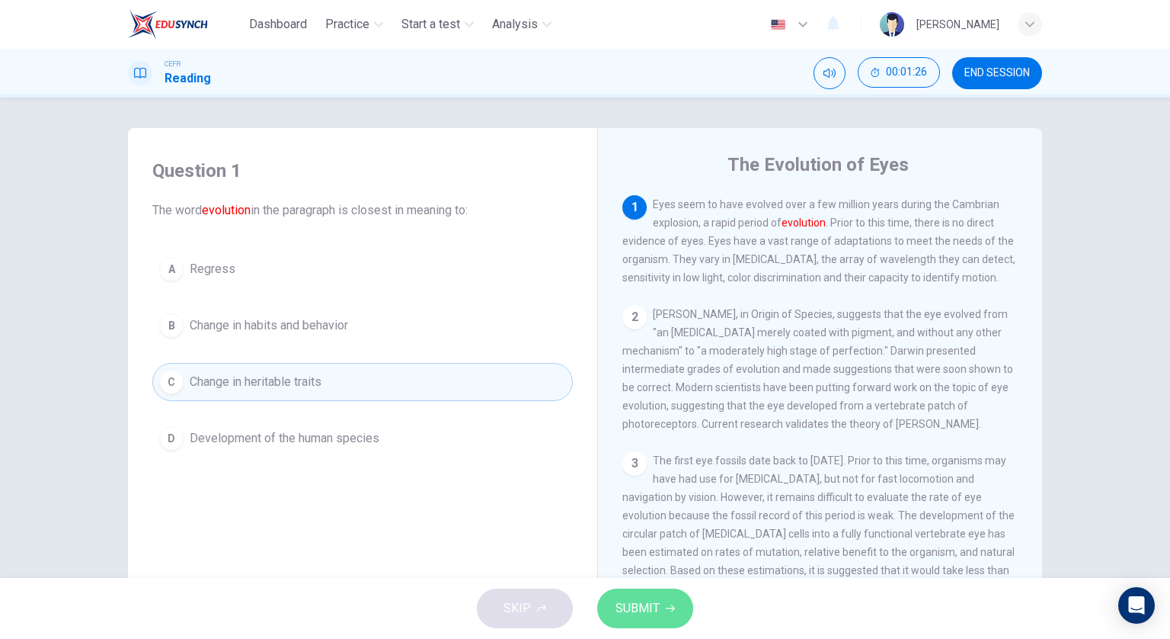
click at [643, 607] on span "SUBMIT" at bounding box center [638, 607] width 44 height 21
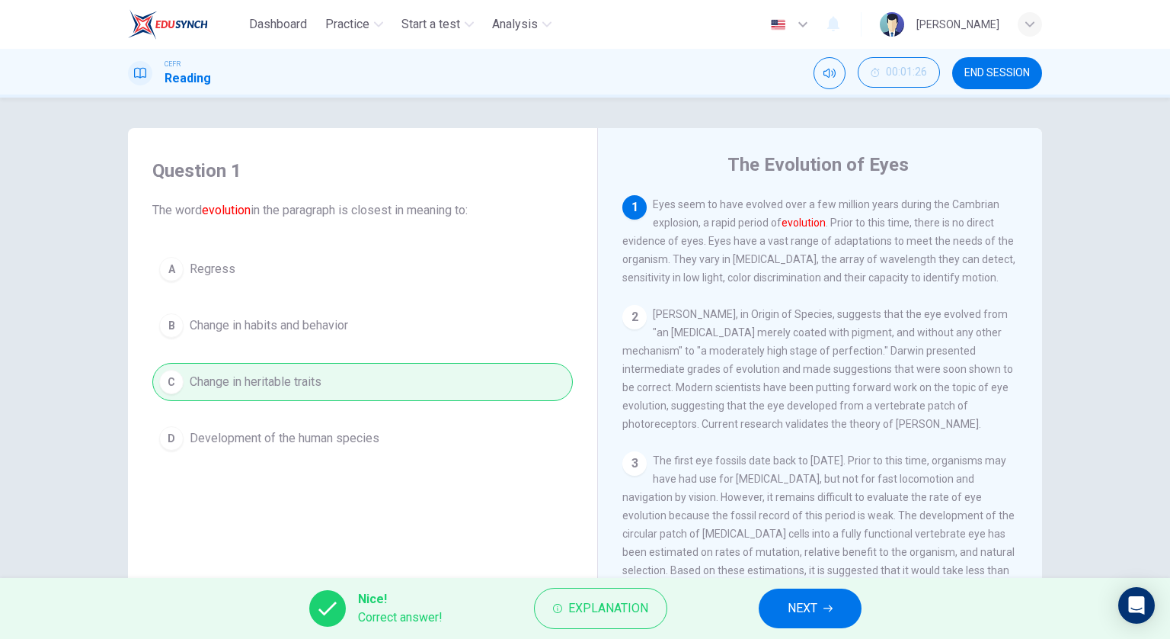
click at [801, 603] on span "NEXT" at bounding box center [803, 607] width 30 height 21
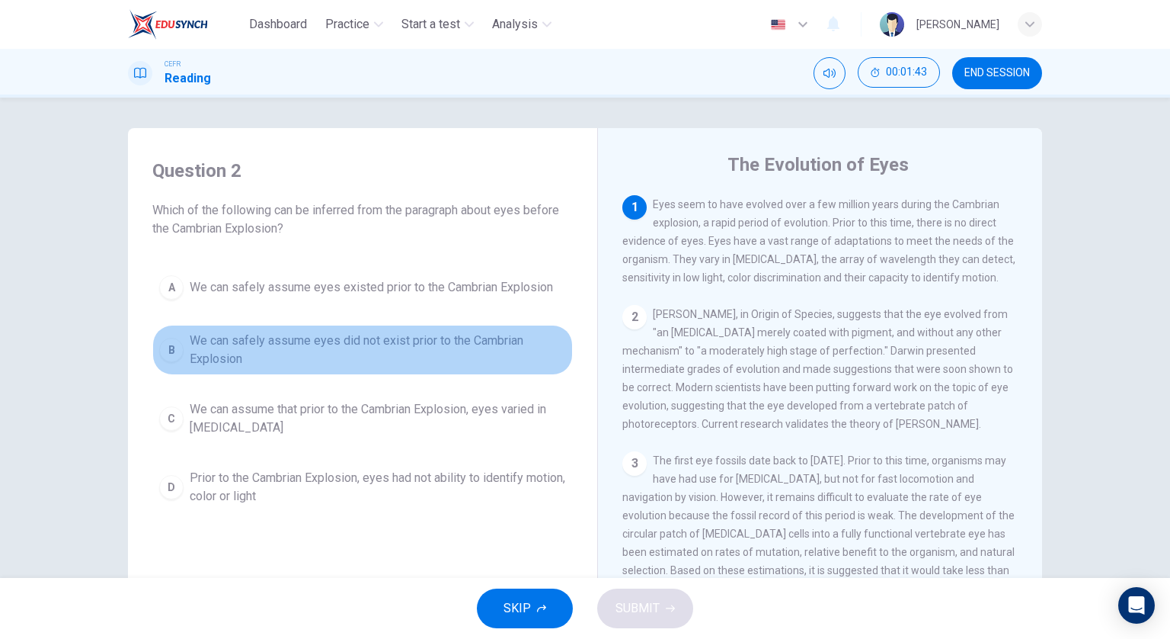
click at [451, 336] on span "We can safely assume eyes did not exist prior to the Cambrian Explosion" at bounding box center [378, 349] width 376 height 37
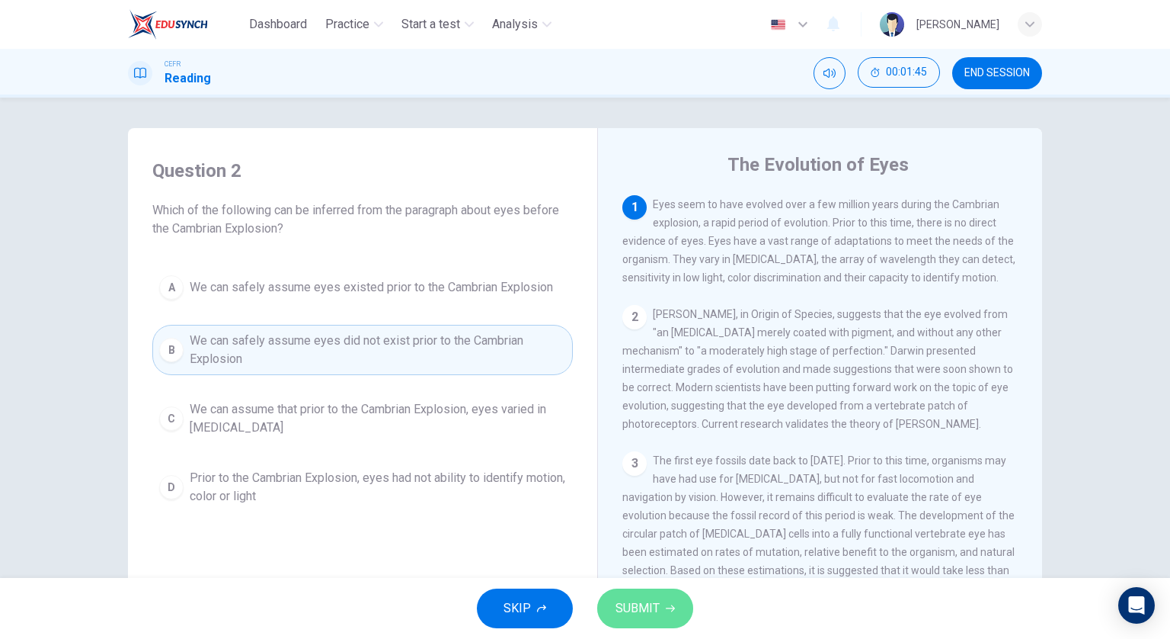
click at [643, 597] on span "SUBMIT" at bounding box center [638, 607] width 44 height 21
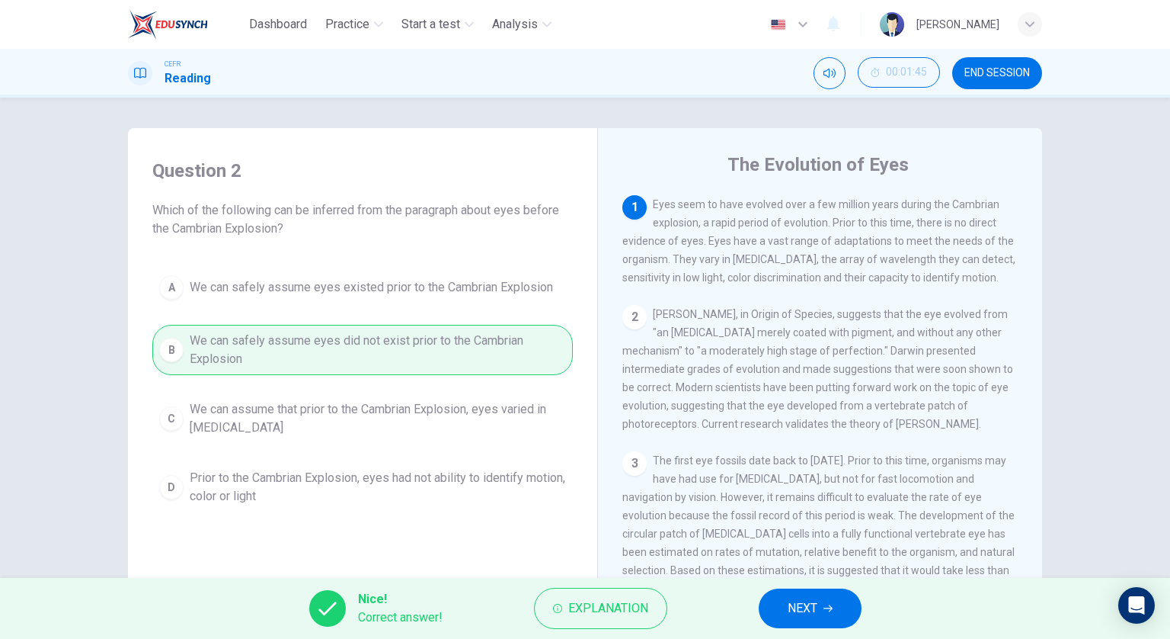
click at [773, 606] on button "NEXT" at bounding box center [810, 608] width 103 height 40
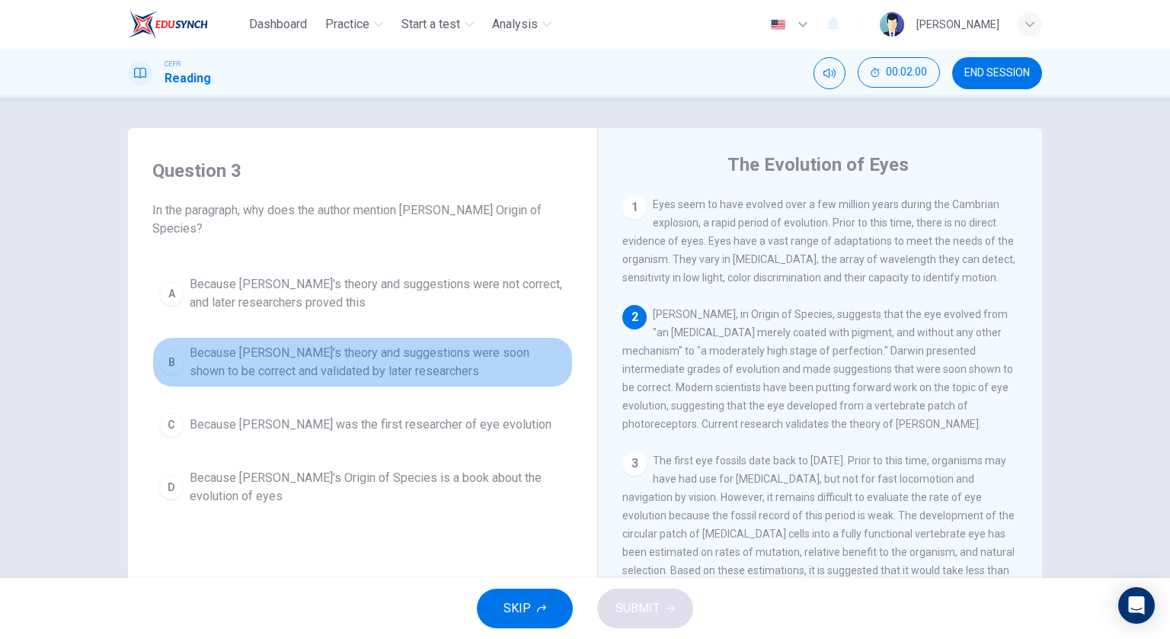
click at [416, 367] on span "Because [PERSON_NAME]'s theory and suggestions were soon shown to be correct an…" at bounding box center [378, 362] width 376 height 37
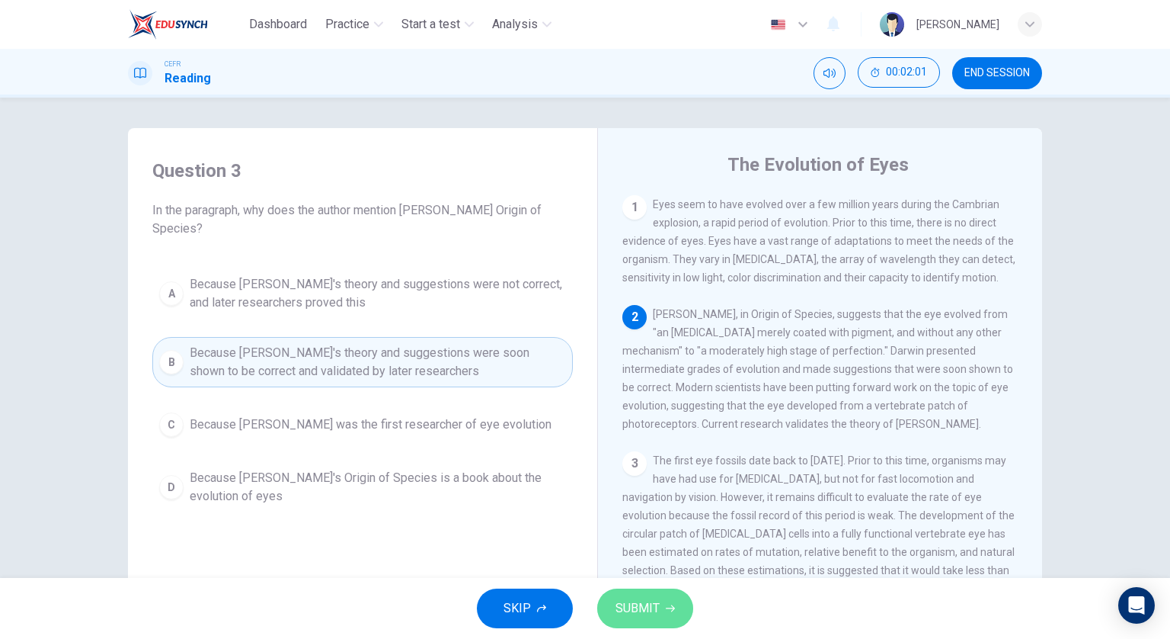
click at [661, 607] on button "SUBMIT" at bounding box center [645, 608] width 96 height 40
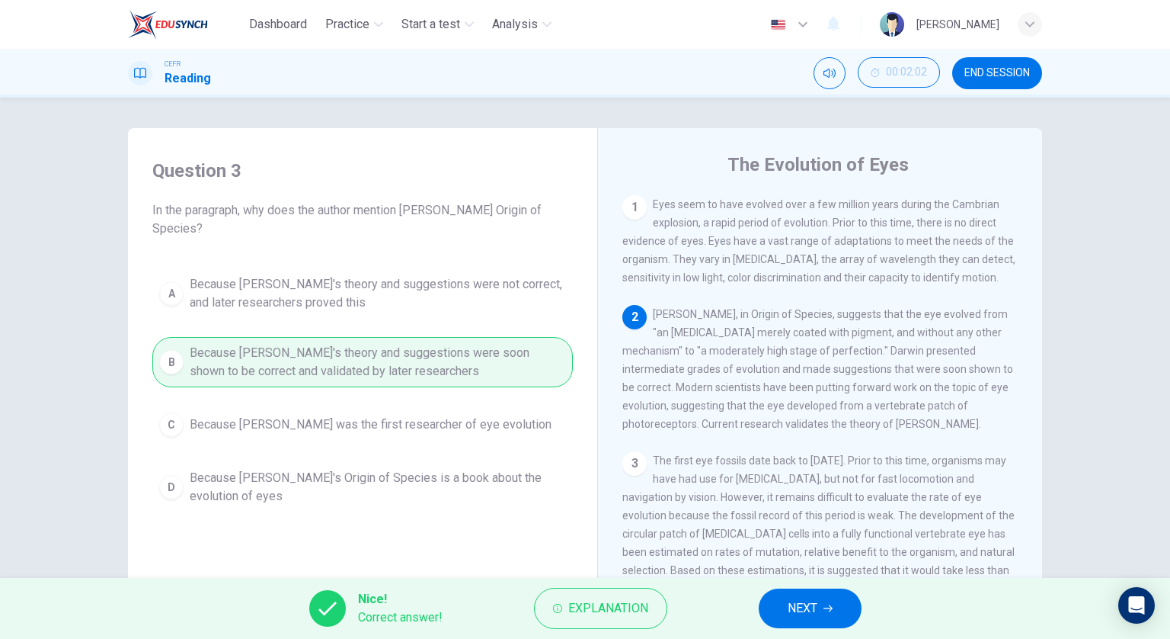
click at [820, 604] on button "NEXT" at bounding box center [810, 608] width 103 height 40
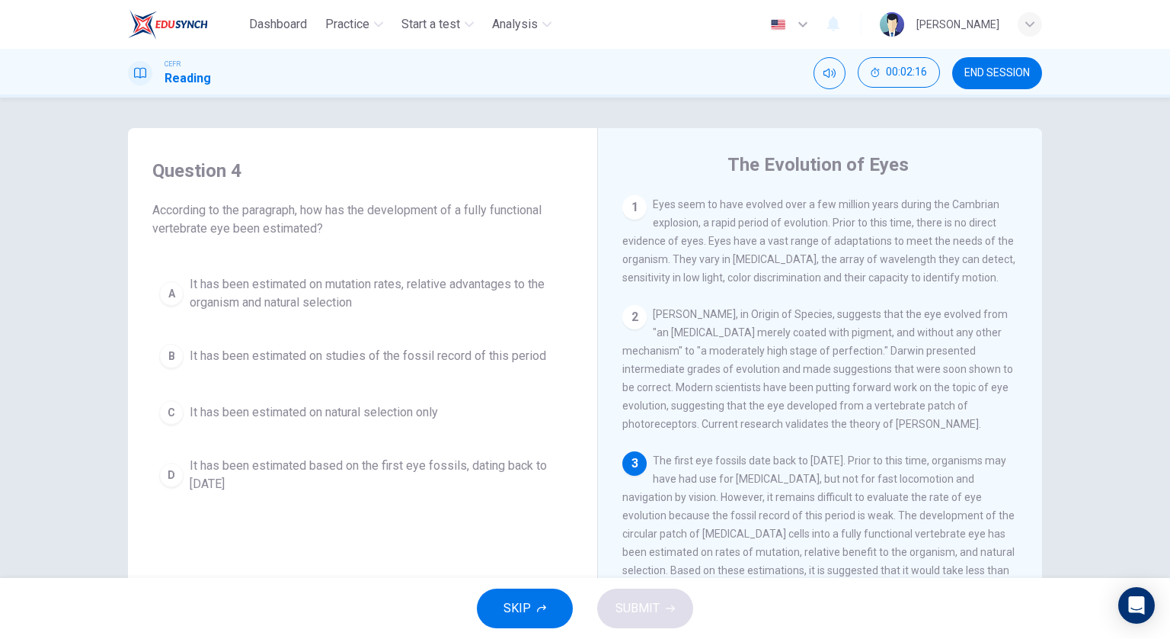
scroll to position [76, 0]
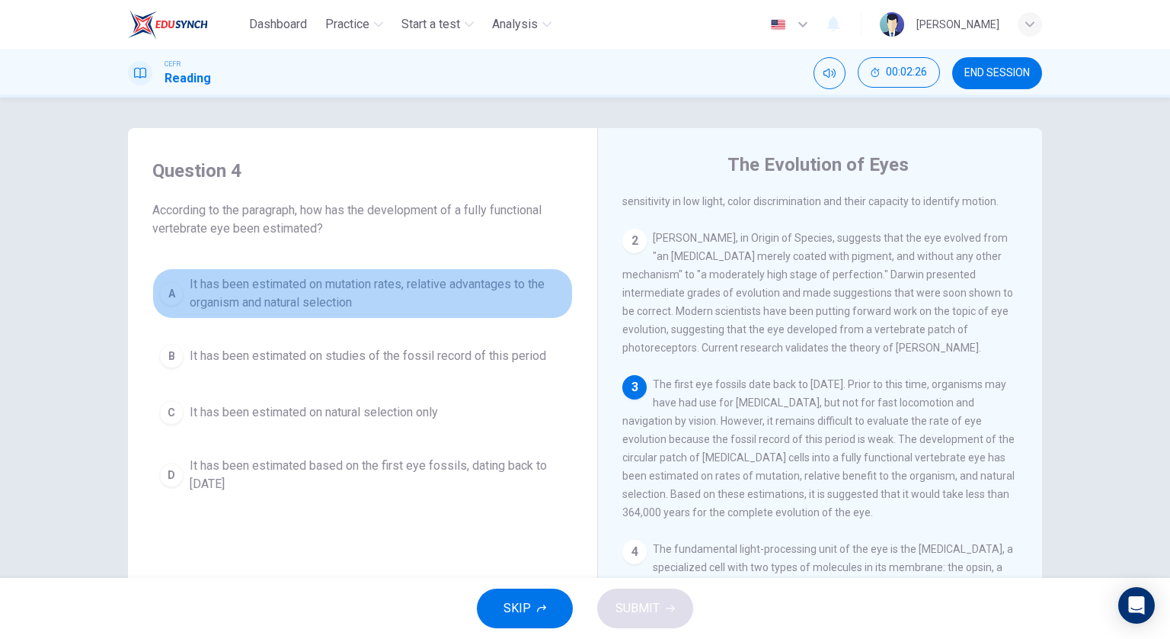
click at [496, 298] on span "It has been estimated on mutation rates, relative advantages to the organism an…" at bounding box center [378, 293] width 376 height 37
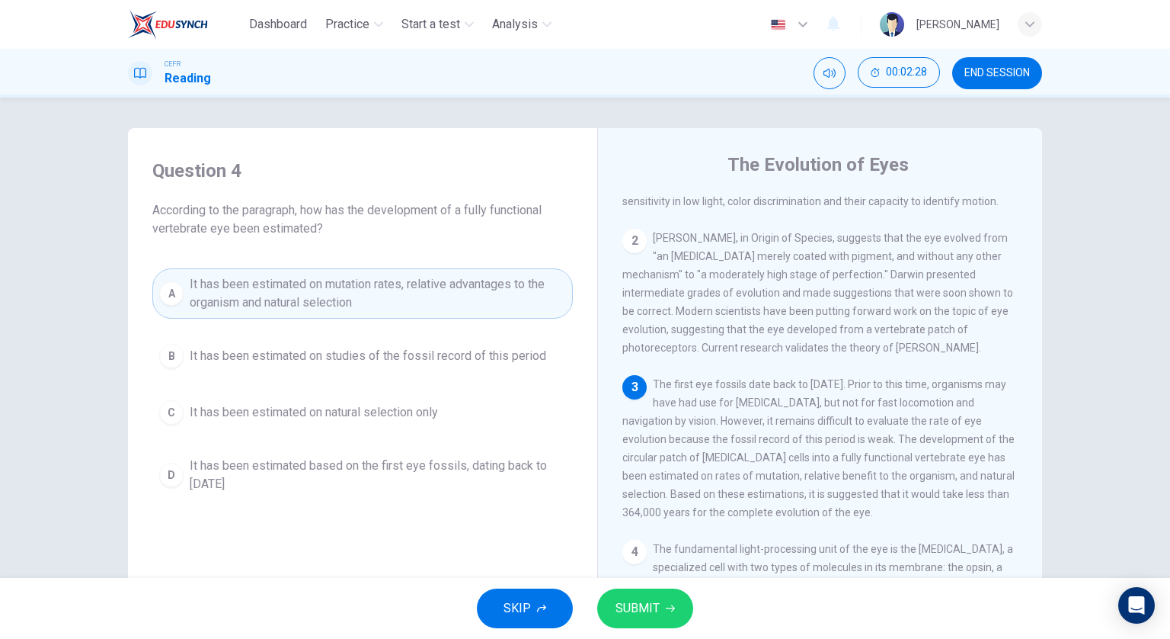
click at [652, 609] on span "SUBMIT" at bounding box center [638, 607] width 44 height 21
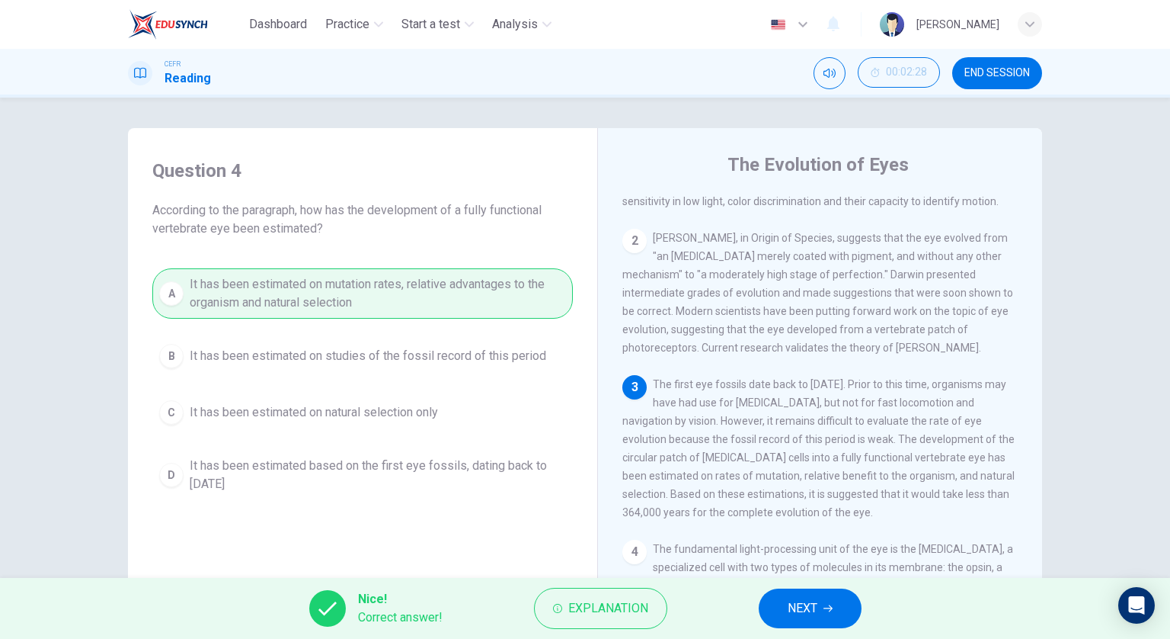
click at [780, 607] on button "NEXT" at bounding box center [810, 608] width 103 height 40
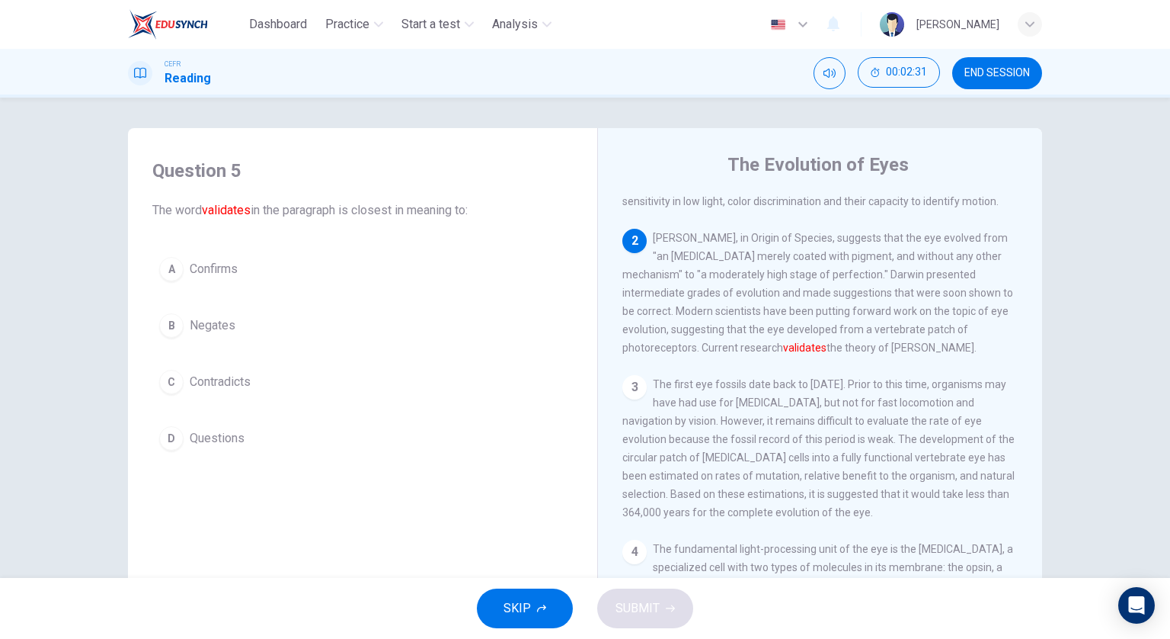
click at [404, 274] on button "A Confirms" at bounding box center [362, 269] width 421 height 38
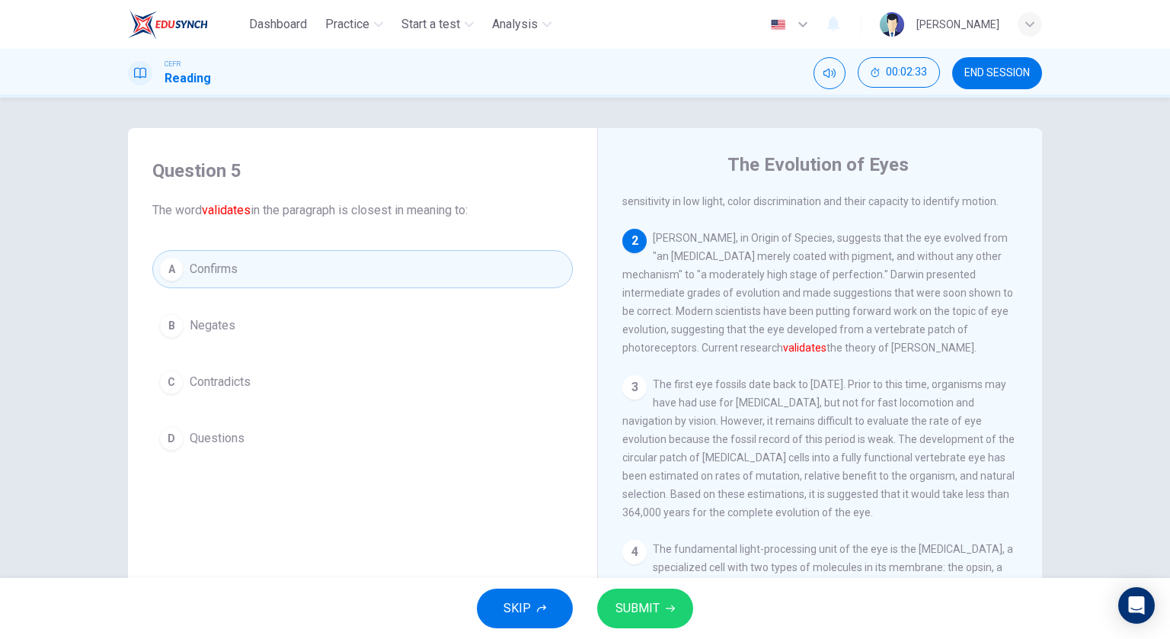
click at [655, 597] on span "SUBMIT" at bounding box center [638, 607] width 44 height 21
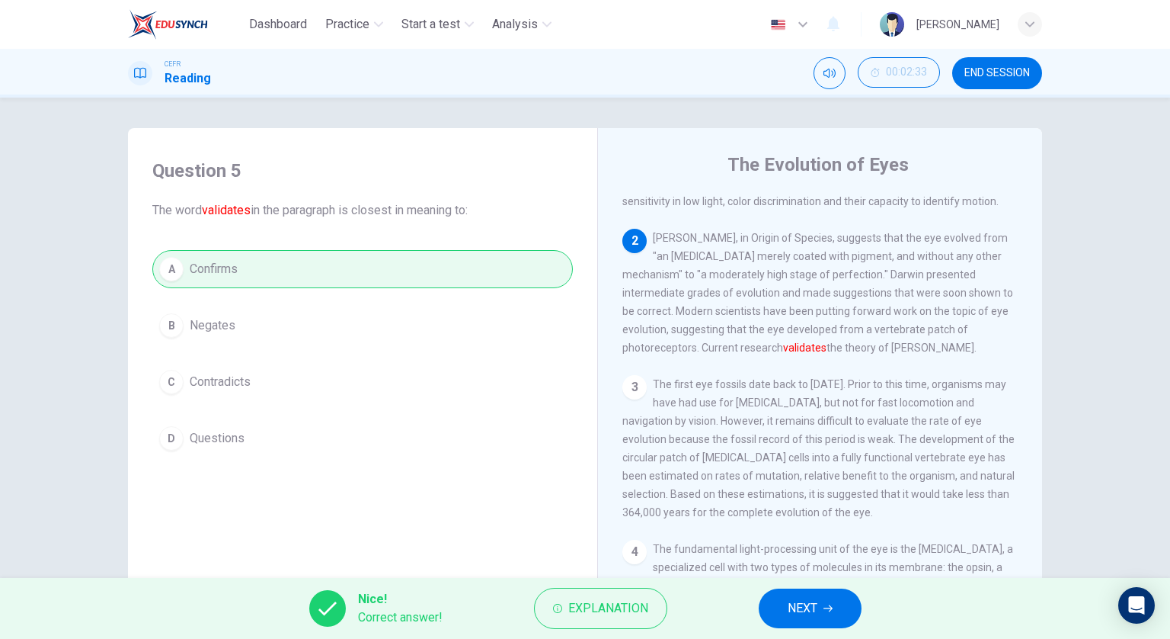
click at [845, 593] on button "NEXT" at bounding box center [810, 608] width 103 height 40
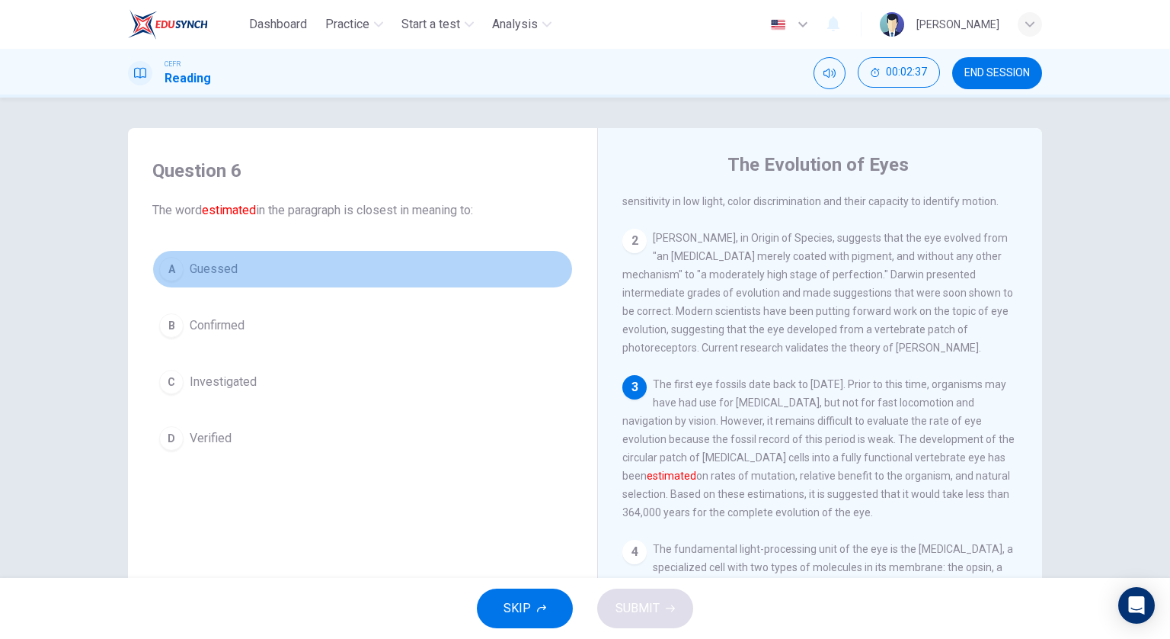
click at [321, 264] on button "A Guessed" at bounding box center [362, 269] width 421 height 38
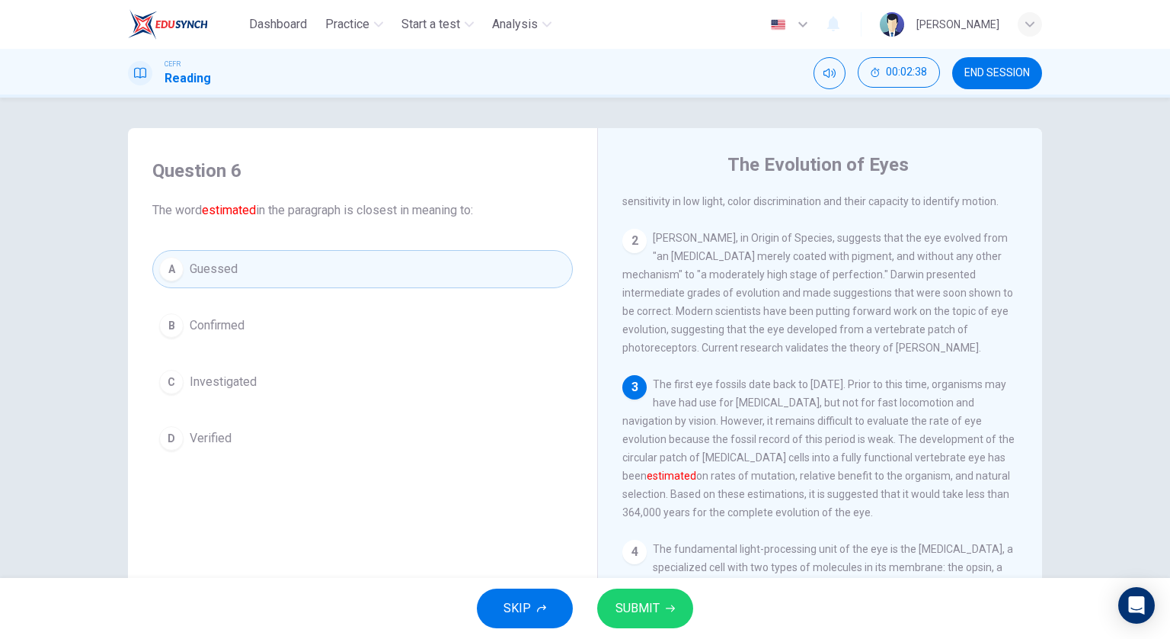
click at [666, 609] on icon "button" at bounding box center [670, 608] width 9 height 9
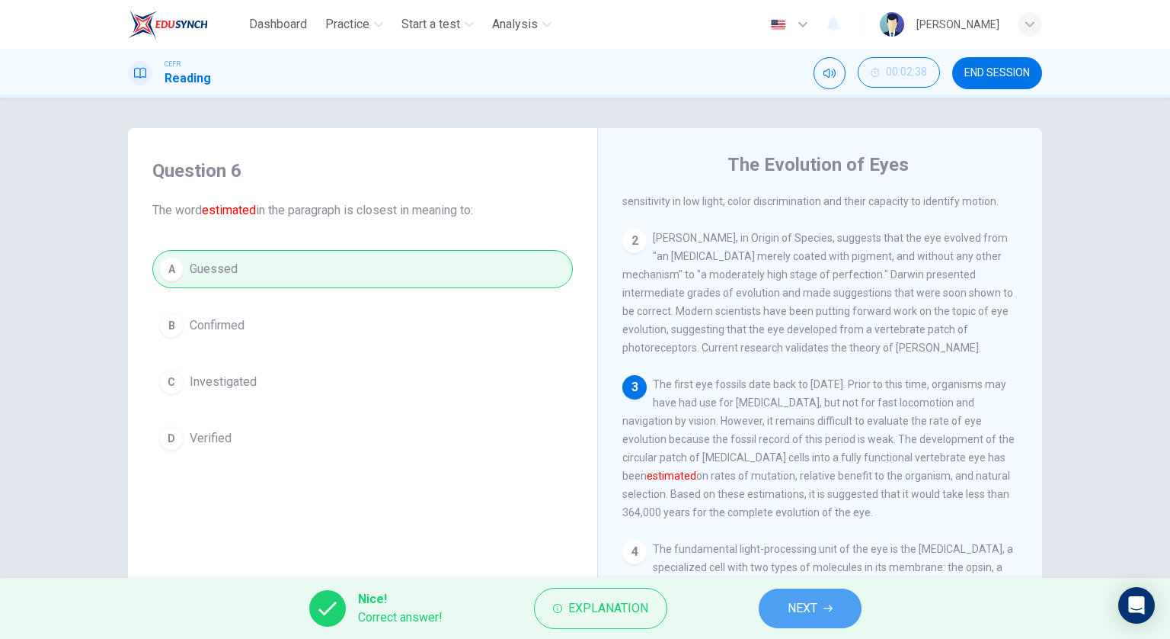
click at [799, 624] on button "NEXT" at bounding box center [810, 608] width 103 height 40
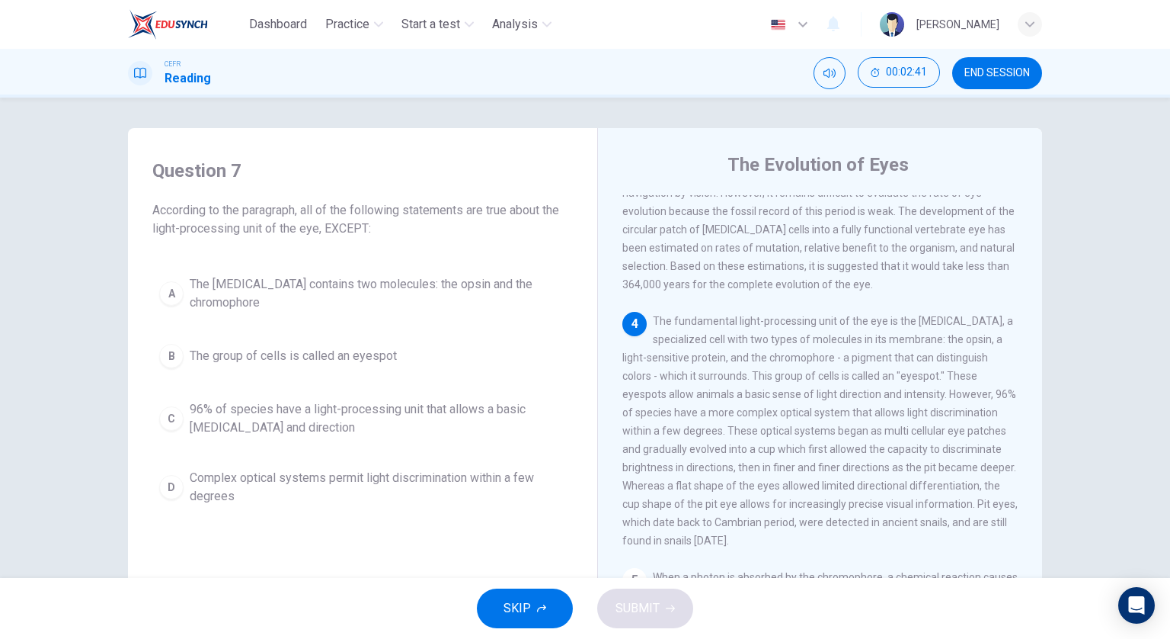
scroll to position [305, 0]
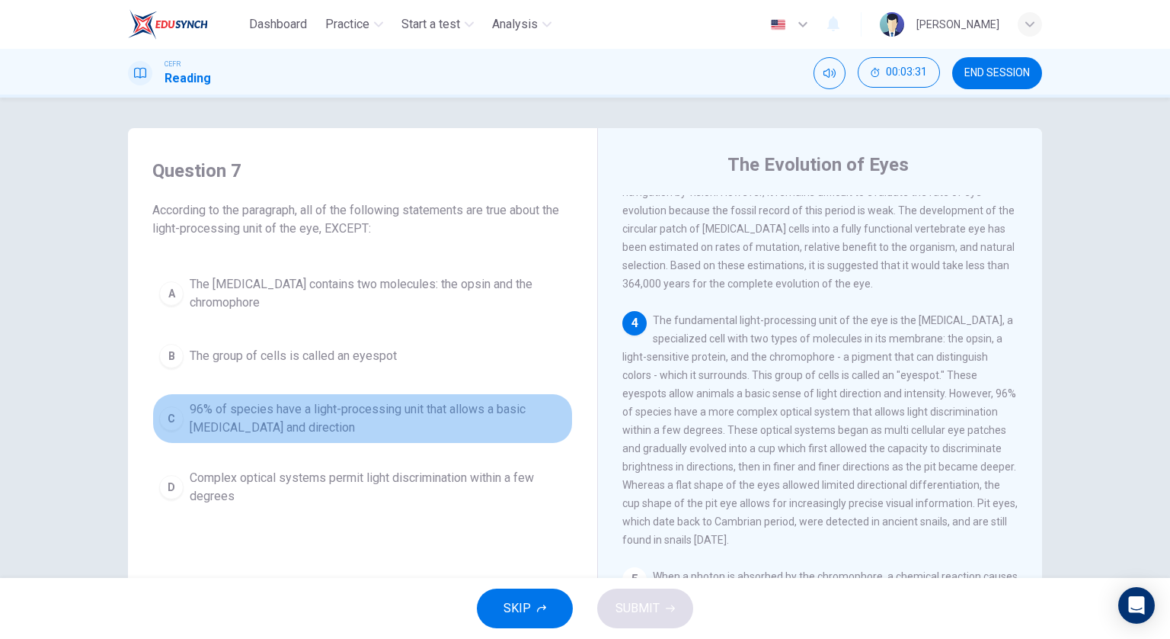
click at [476, 410] on span "96% of species have a light-processing unit that allows a basic [MEDICAL_DATA] …" at bounding box center [378, 418] width 376 height 37
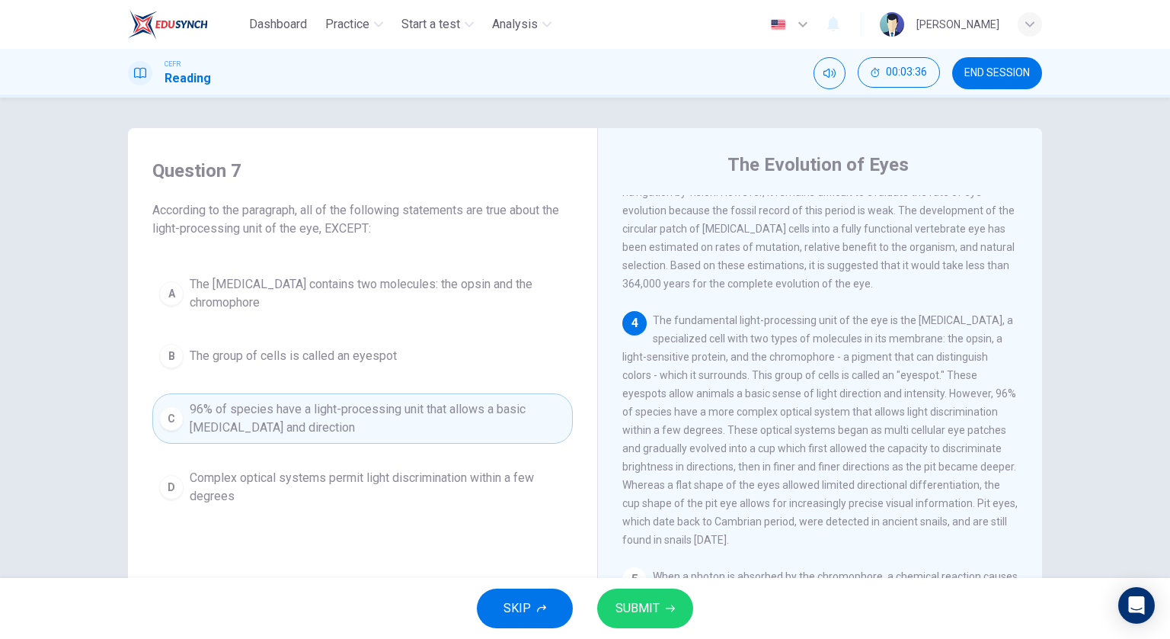
click at [675, 602] on button "SUBMIT" at bounding box center [645, 608] width 96 height 40
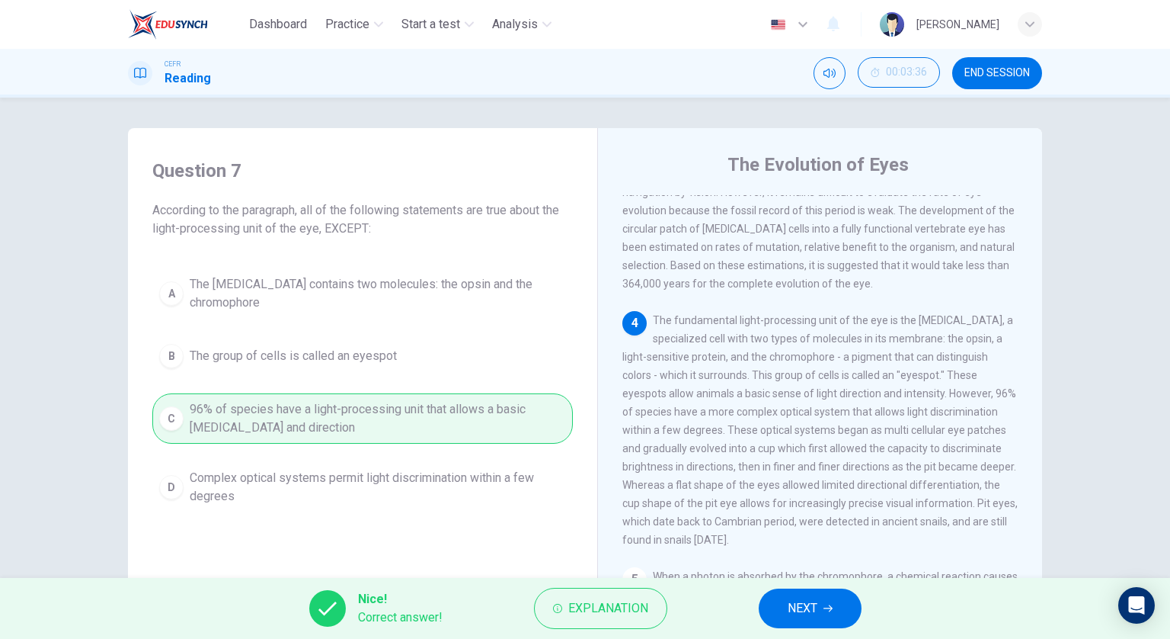
click at [829, 597] on button "NEXT" at bounding box center [810, 608] width 103 height 40
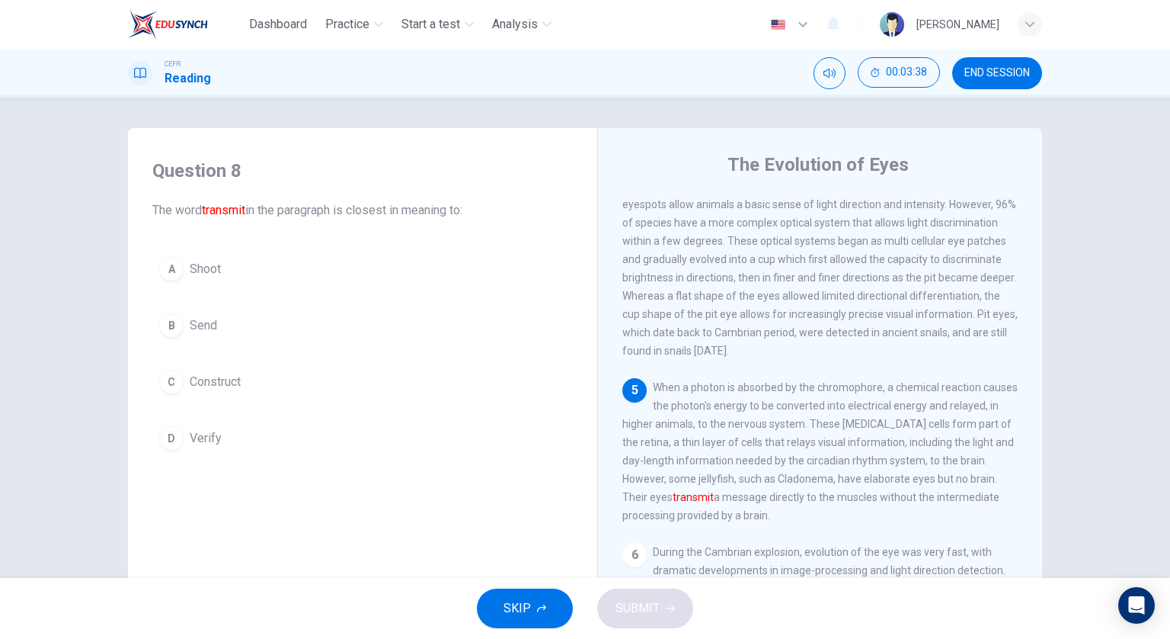
scroll to position [533, 0]
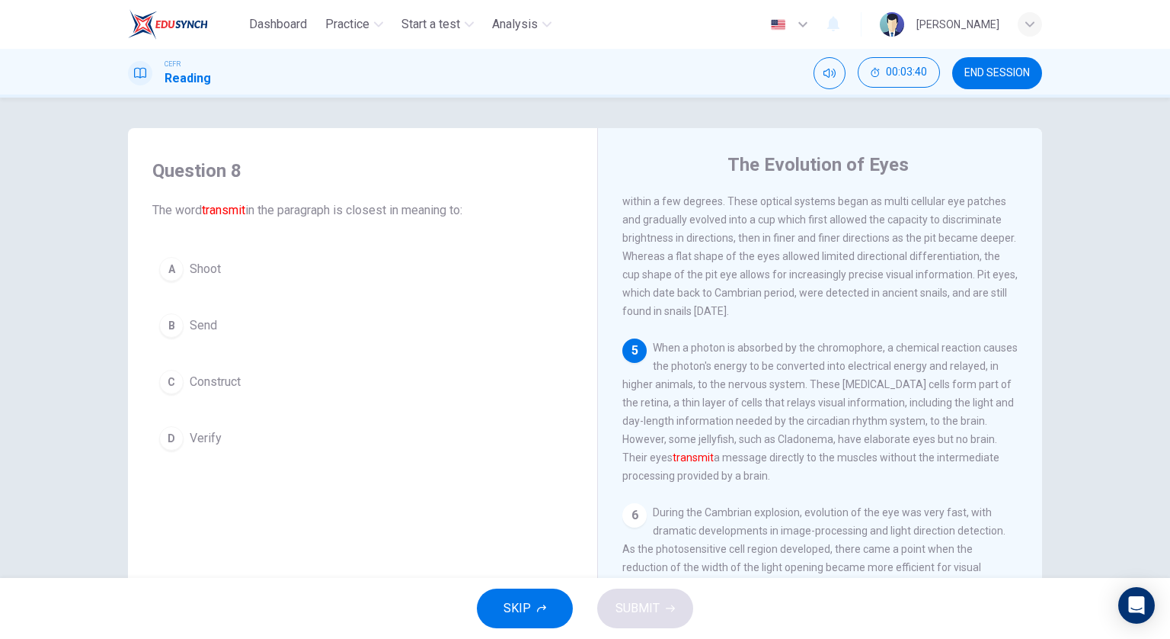
click at [306, 319] on button "B Send" at bounding box center [362, 325] width 421 height 38
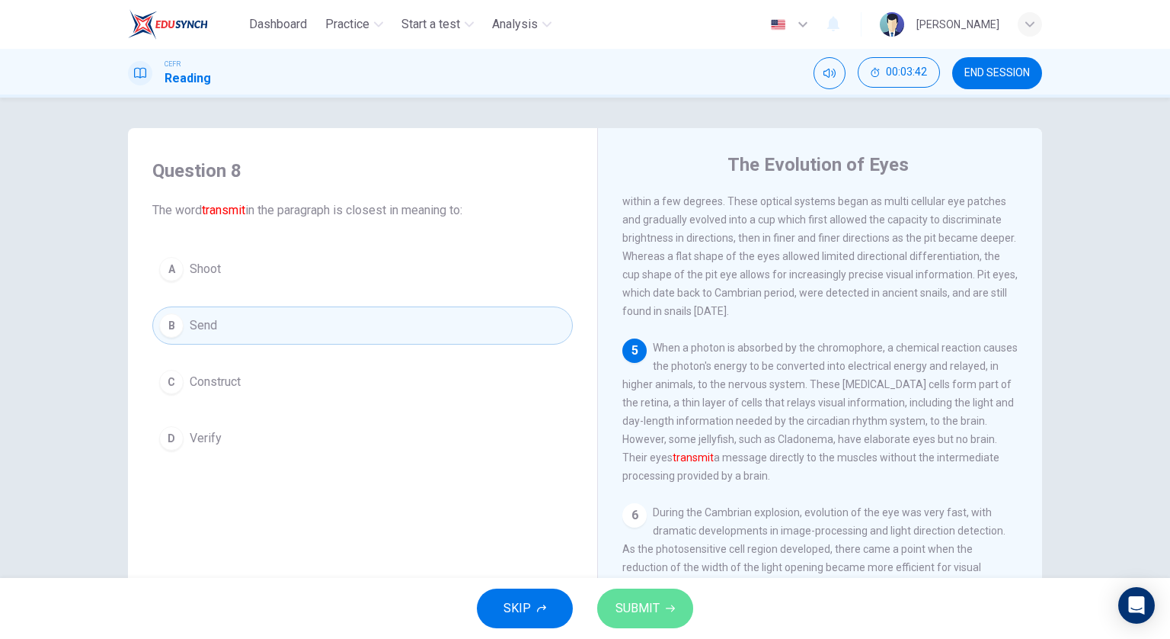
click at [669, 596] on button "SUBMIT" at bounding box center [645, 608] width 96 height 40
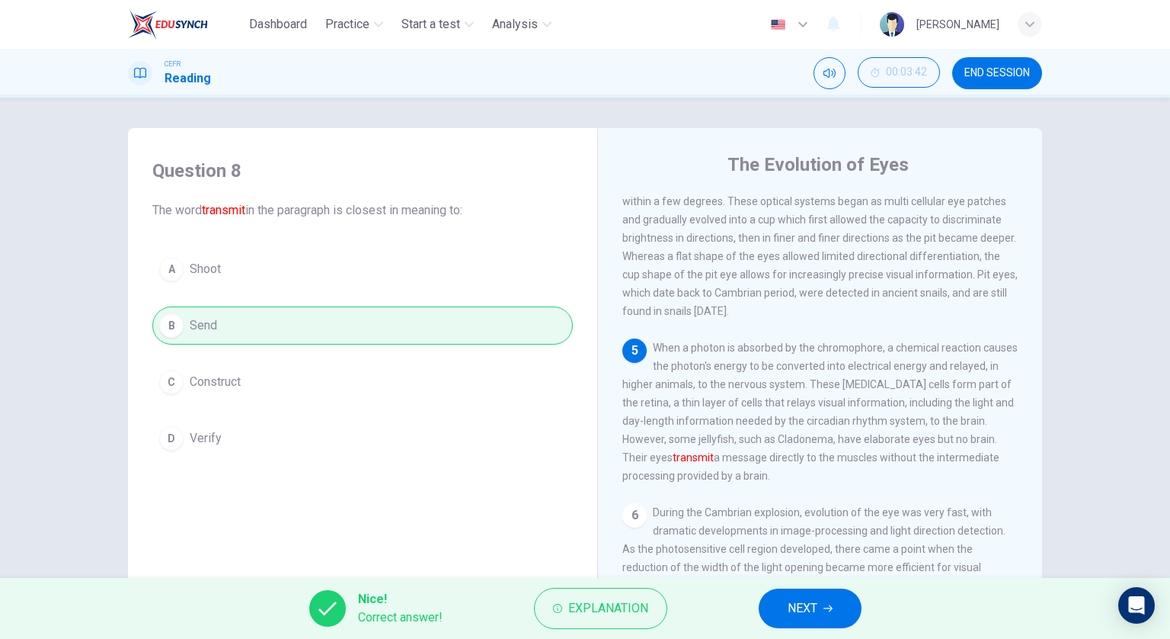
click at [801, 602] on span "NEXT" at bounding box center [803, 607] width 30 height 21
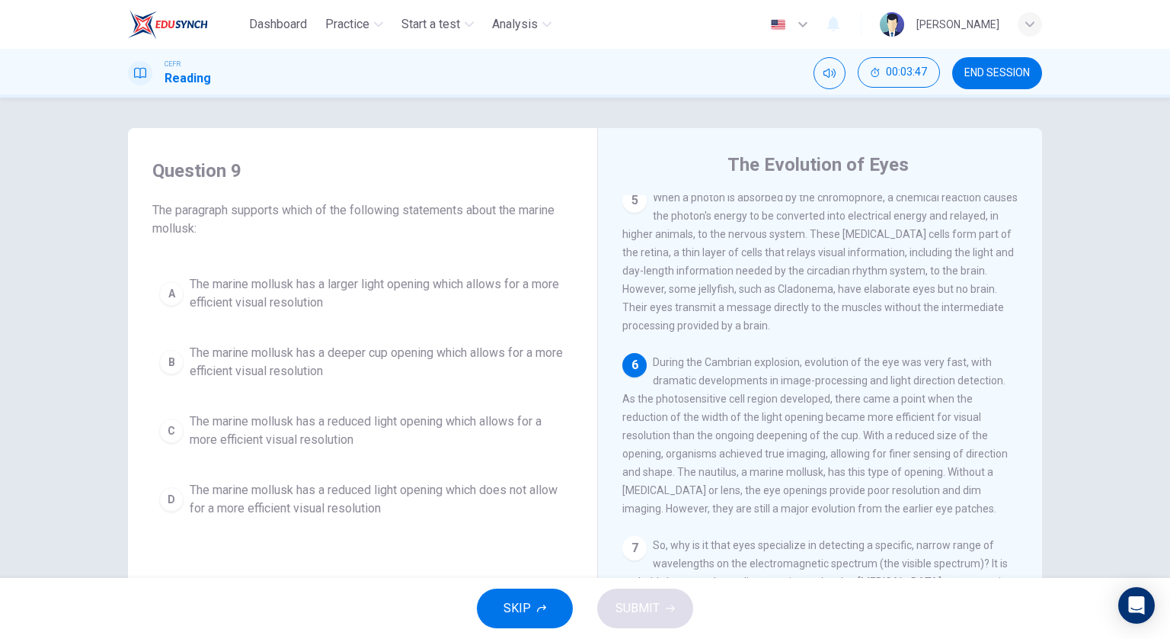
scroll to position [686, 0]
click at [440, 426] on span "The marine mollusk has a reduced light opening which allows for a more efficien…" at bounding box center [378, 430] width 376 height 37
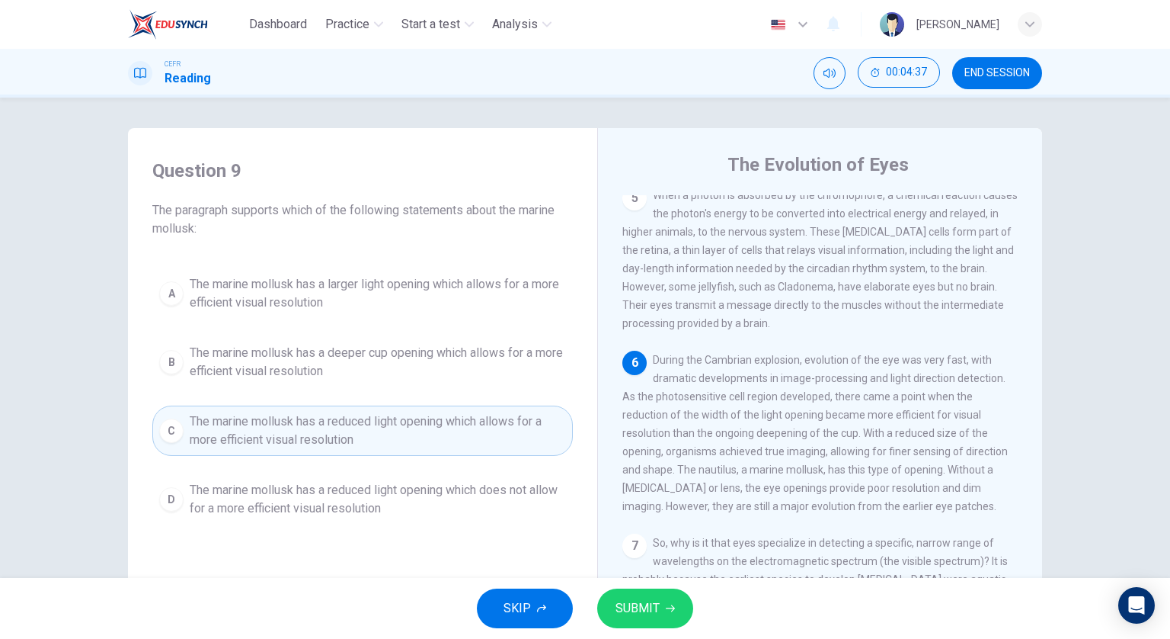
click at [640, 604] on span "SUBMIT" at bounding box center [638, 607] width 44 height 21
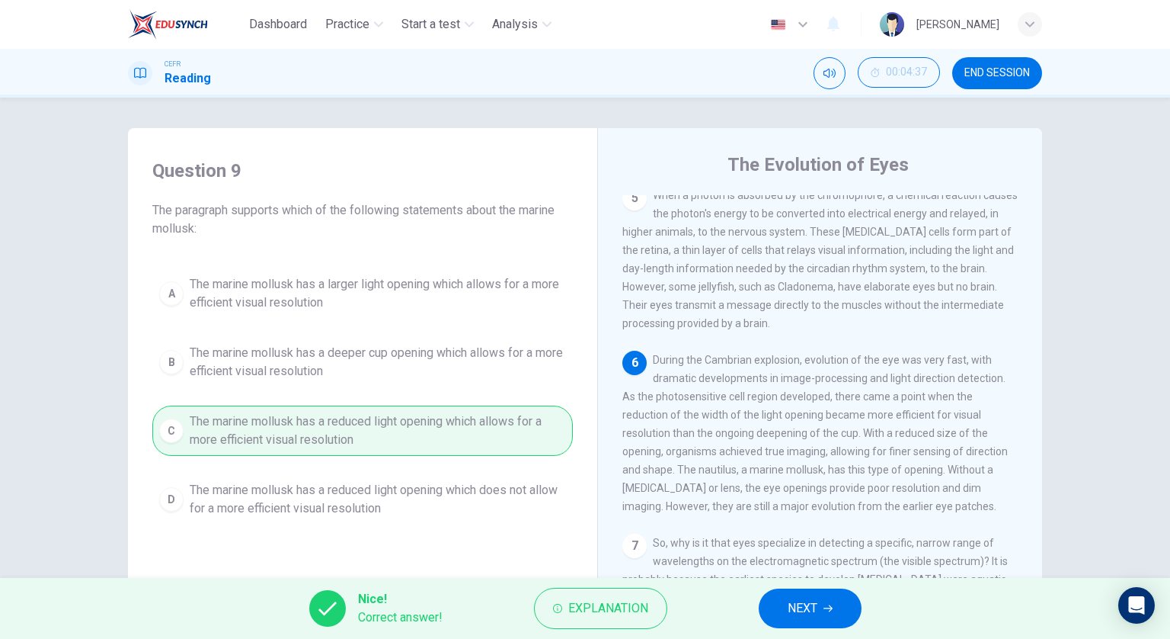
click at [783, 607] on button "NEXT" at bounding box center [810, 608] width 103 height 40
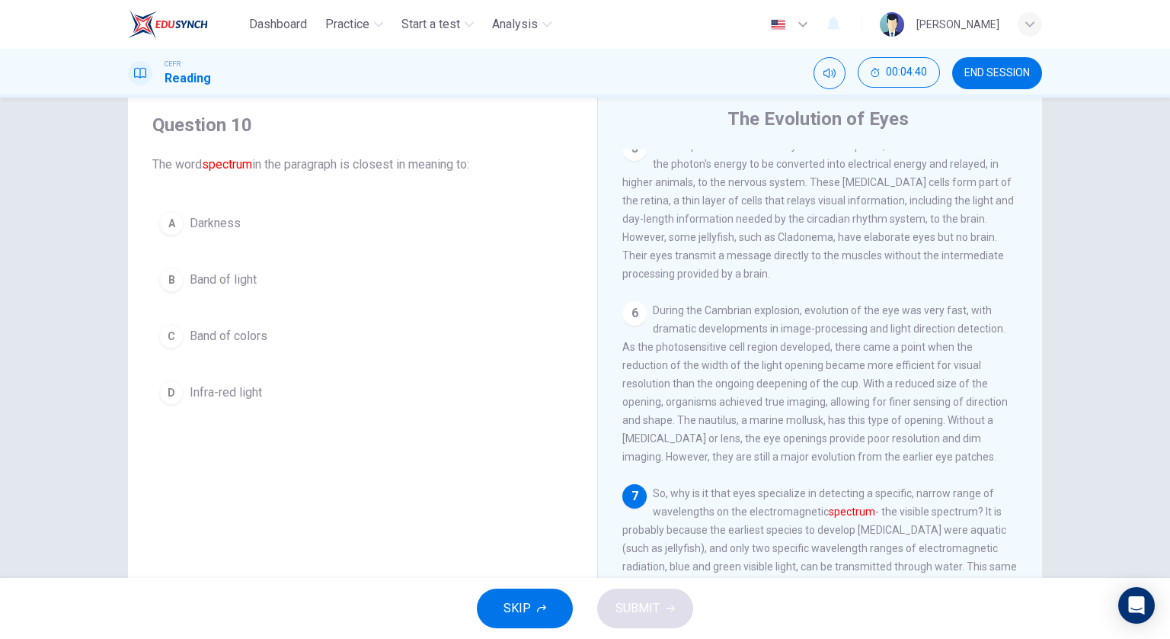
scroll to position [76, 0]
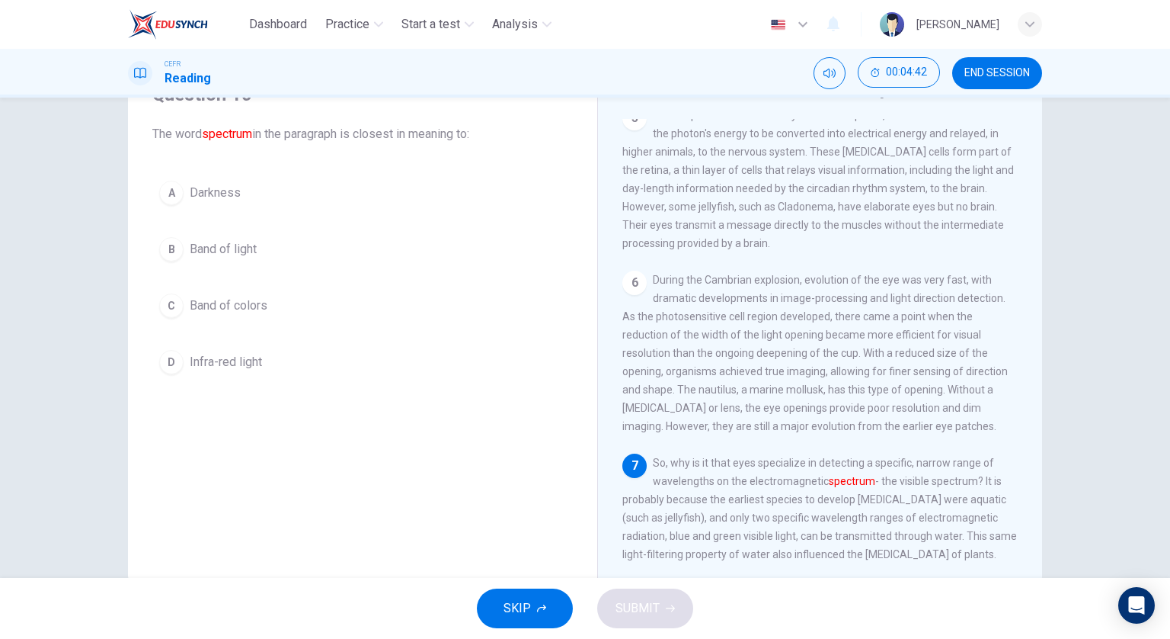
click at [439, 301] on button "C Band of colors" at bounding box center [362, 306] width 421 height 38
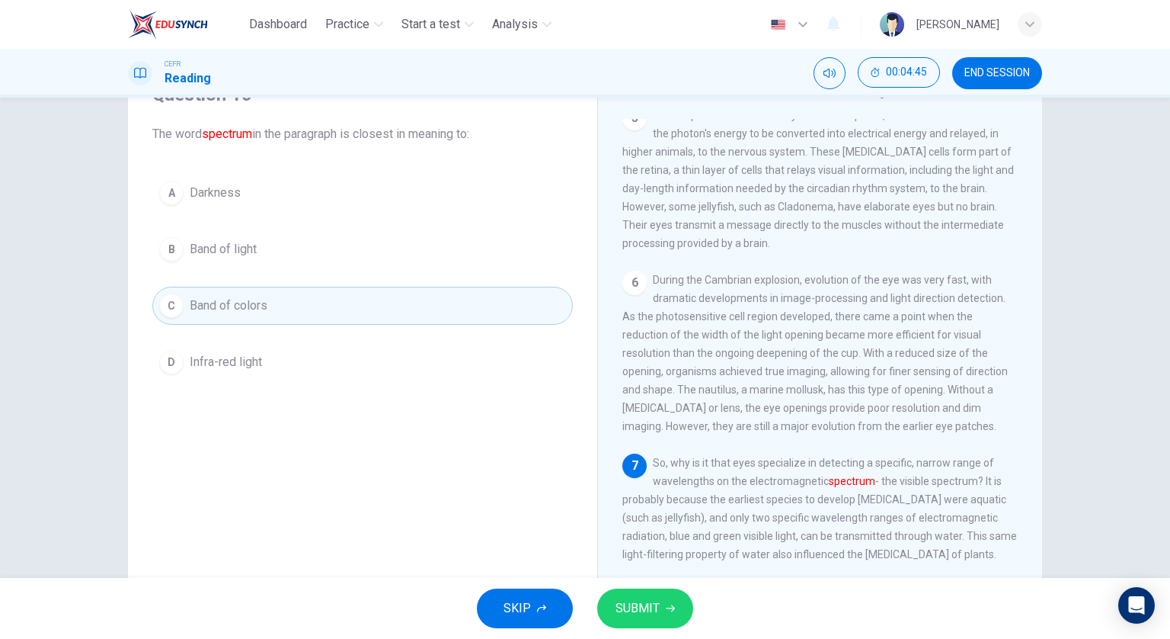
click at [668, 619] on button "SUBMIT" at bounding box center [645, 608] width 96 height 40
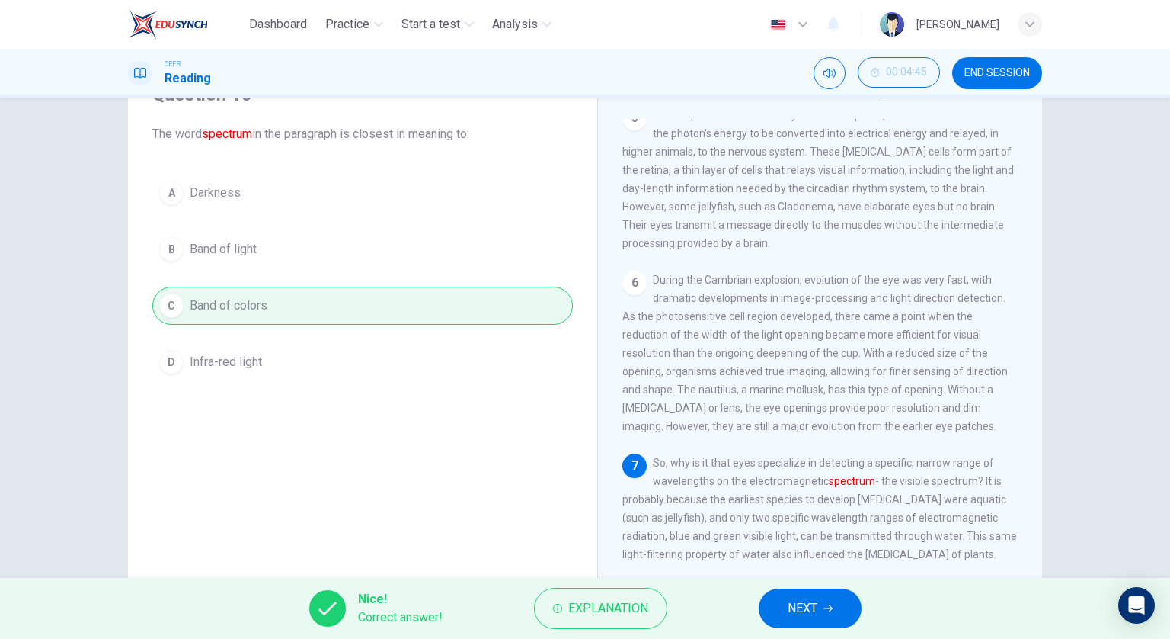
click at [811, 600] on span "NEXT" at bounding box center [803, 607] width 30 height 21
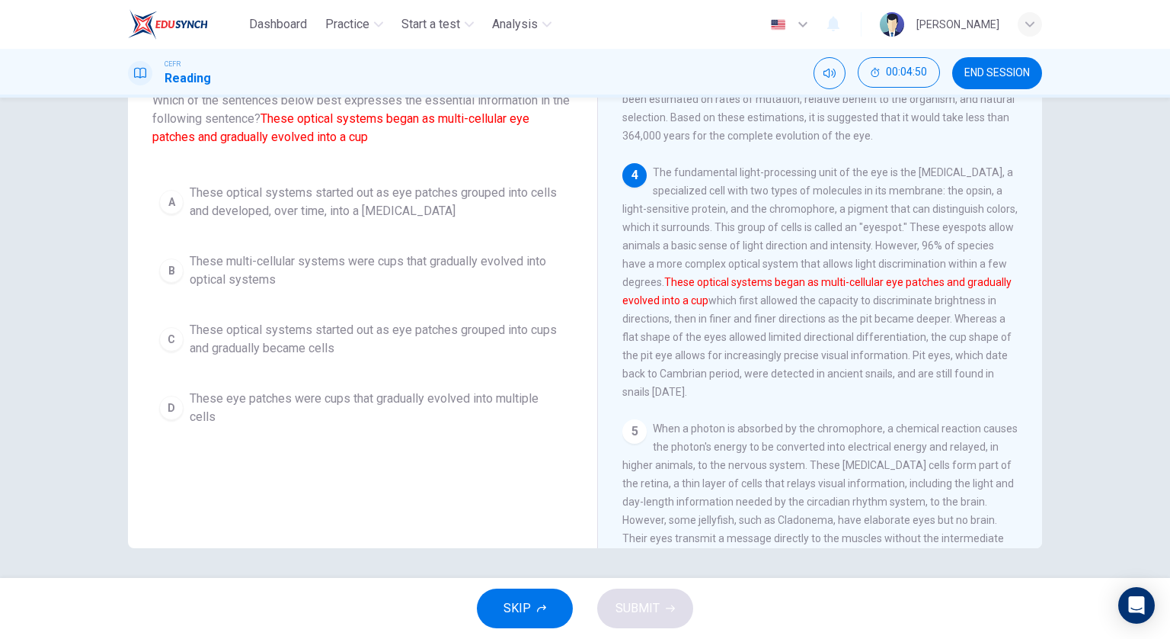
scroll to position [342, 0]
click at [485, 341] on span "These optical systems started out as eye patches grouped into cups and graduall…" at bounding box center [378, 339] width 376 height 37
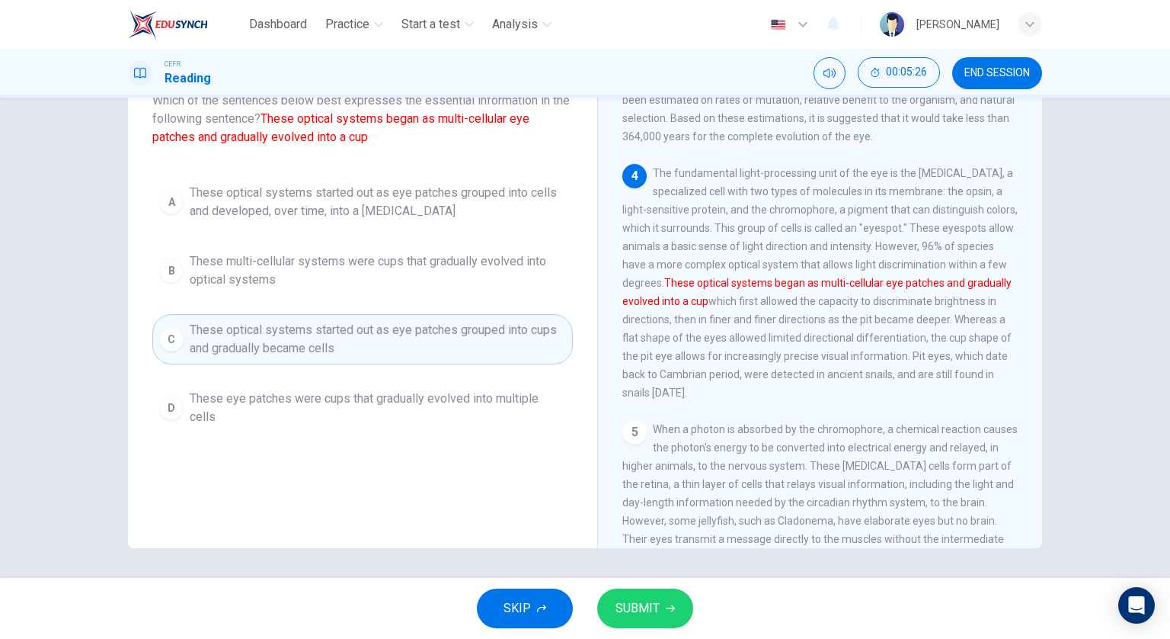
click at [454, 228] on div "A These optical systems started out as eye patches grouped into cells and devel…" at bounding box center [362, 305] width 421 height 256
click at [431, 210] on span "These optical systems started out as eye patches grouped into cells and develop…" at bounding box center [378, 202] width 376 height 37
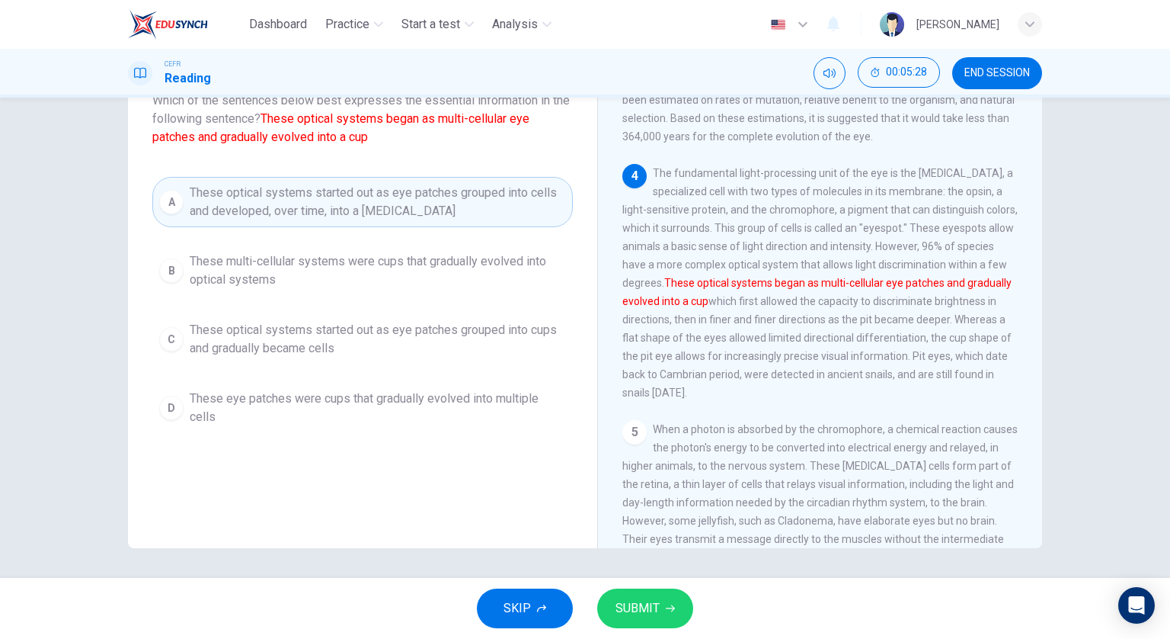
click at [631, 610] on span "SUBMIT" at bounding box center [638, 607] width 44 height 21
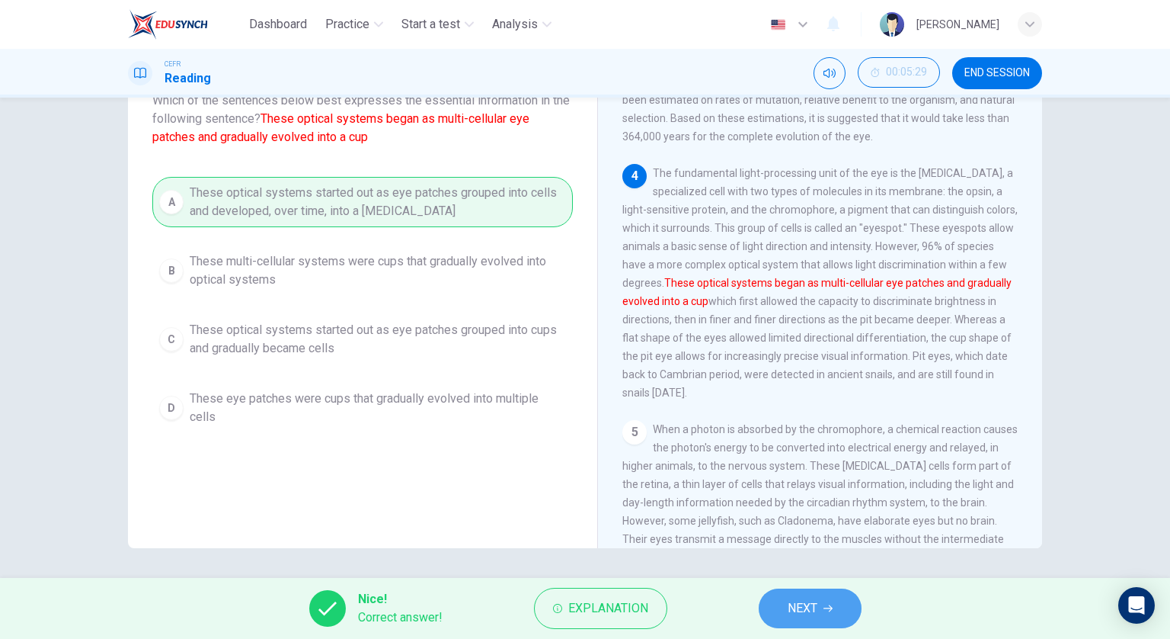
click at [805, 613] on span "NEXT" at bounding box center [803, 607] width 30 height 21
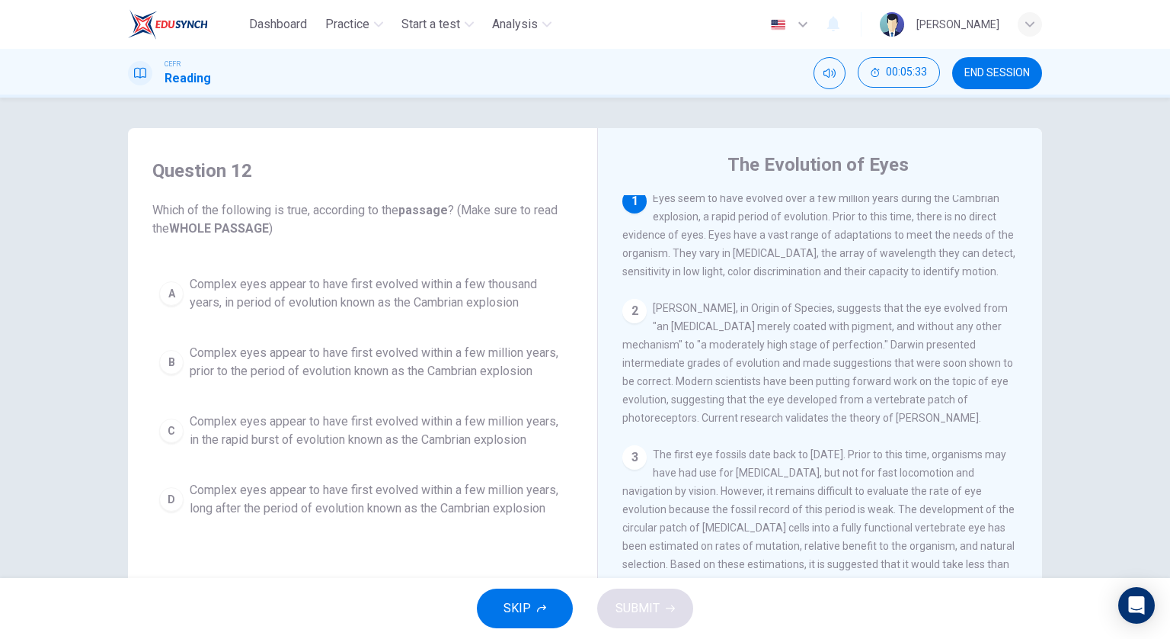
scroll to position [0, 0]
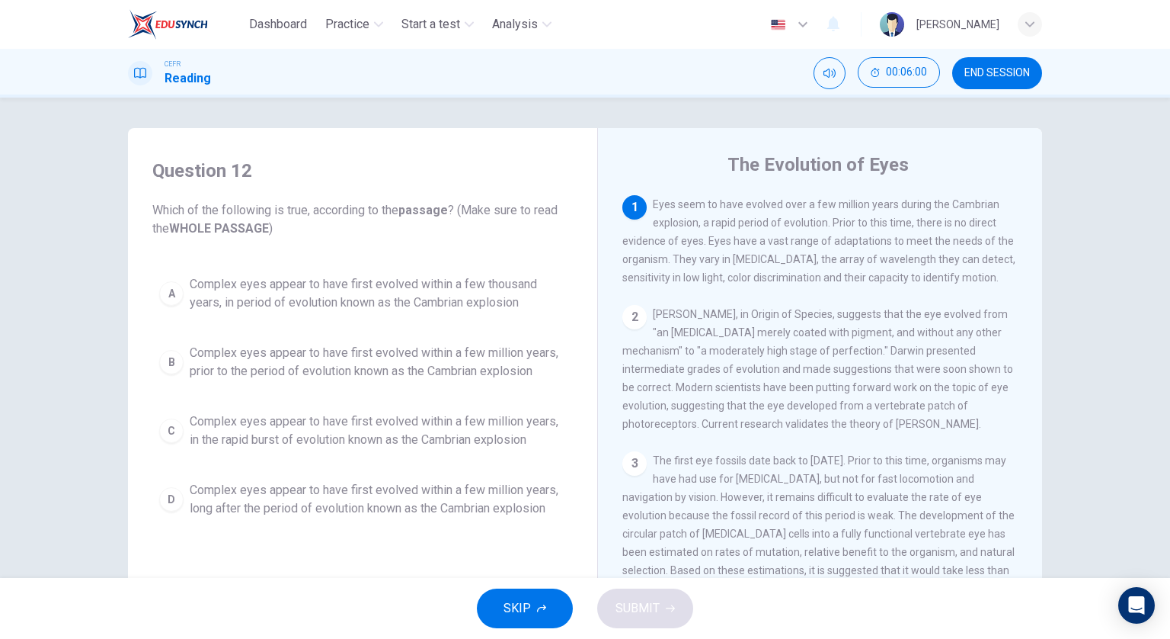
click at [445, 427] on span "Complex eyes appear to have first evolved within a few million years, in the ra…" at bounding box center [378, 430] width 376 height 37
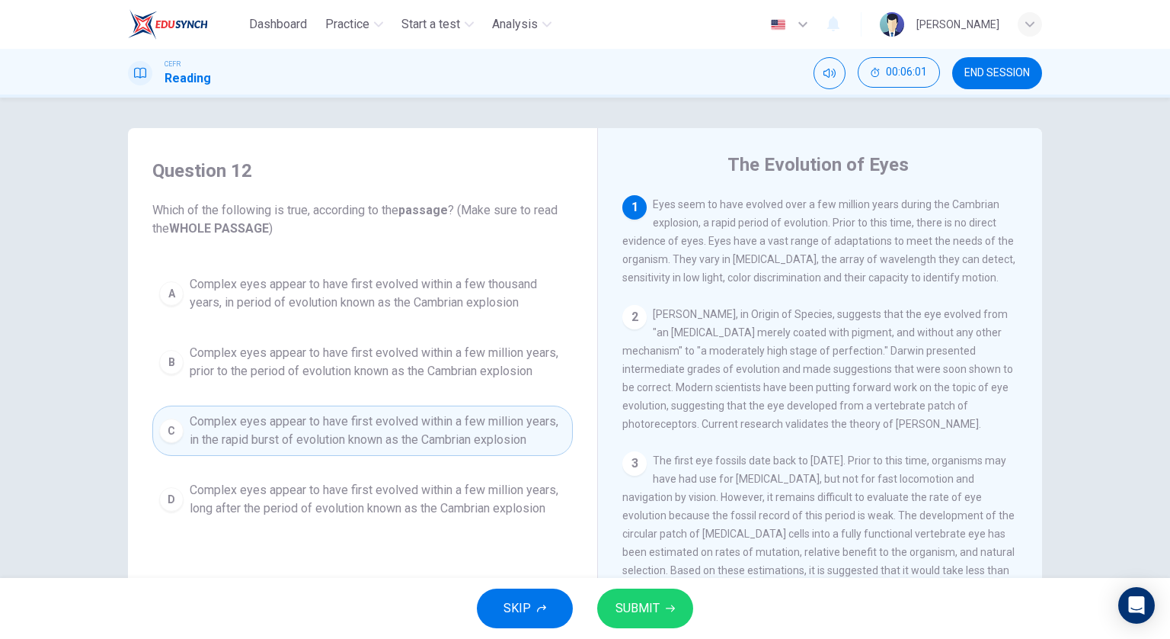
click at [639, 620] on button "SUBMIT" at bounding box center [645, 608] width 96 height 40
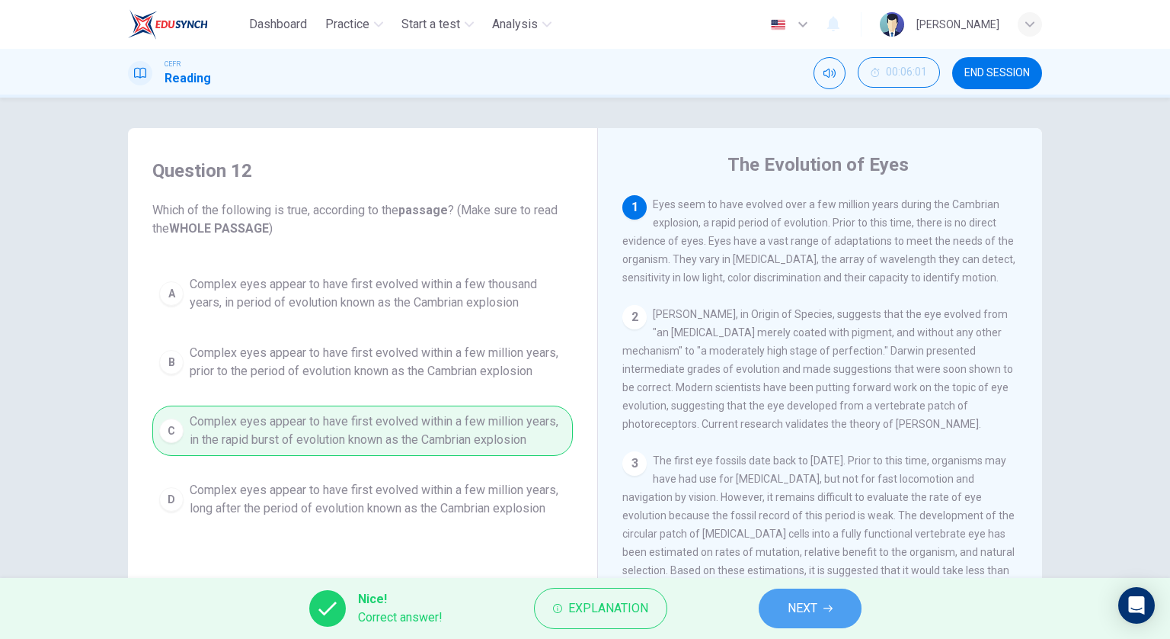
click at [827, 608] on icon "button" at bounding box center [828, 608] width 9 height 7
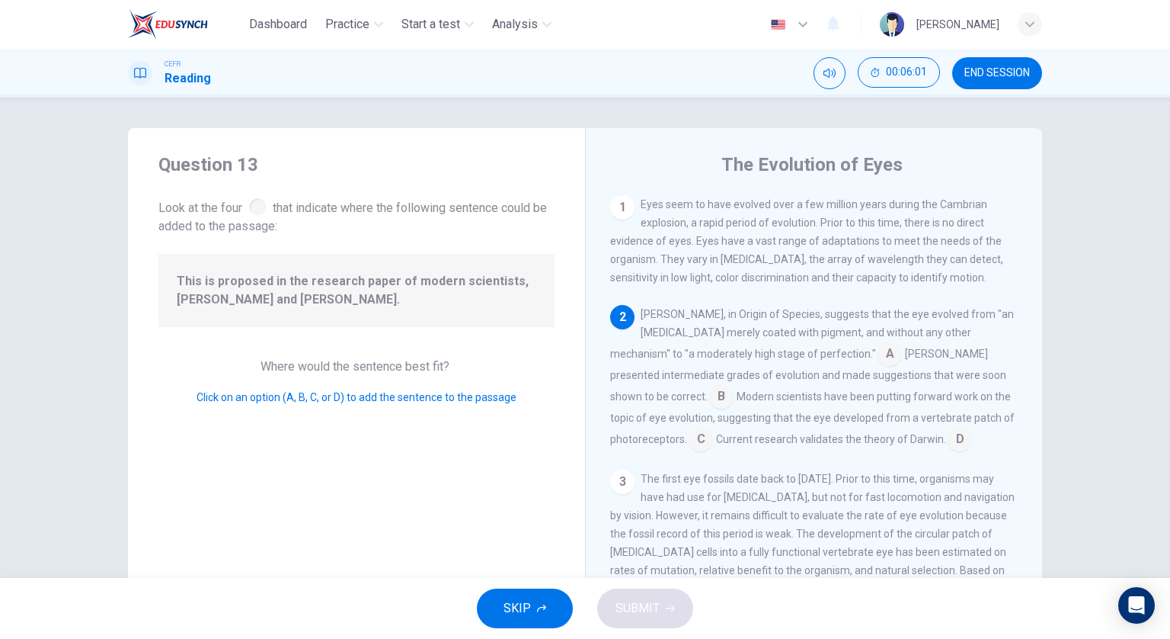
scroll to position [113, 0]
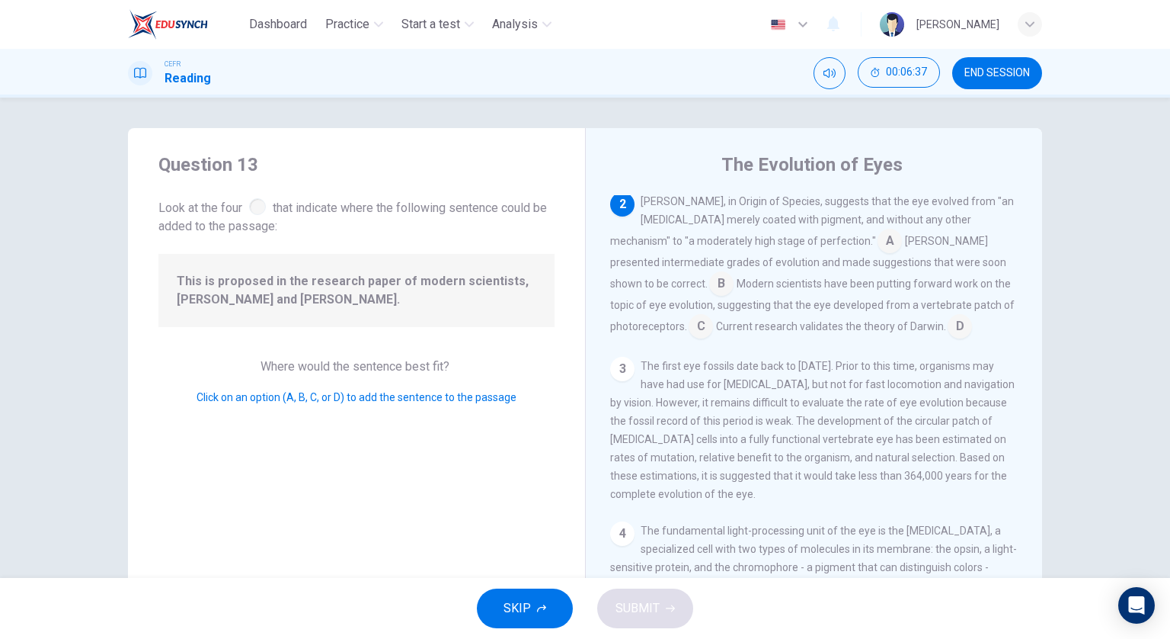
click at [713, 315] on input at bounding box center [701, 327] width 24 height 24
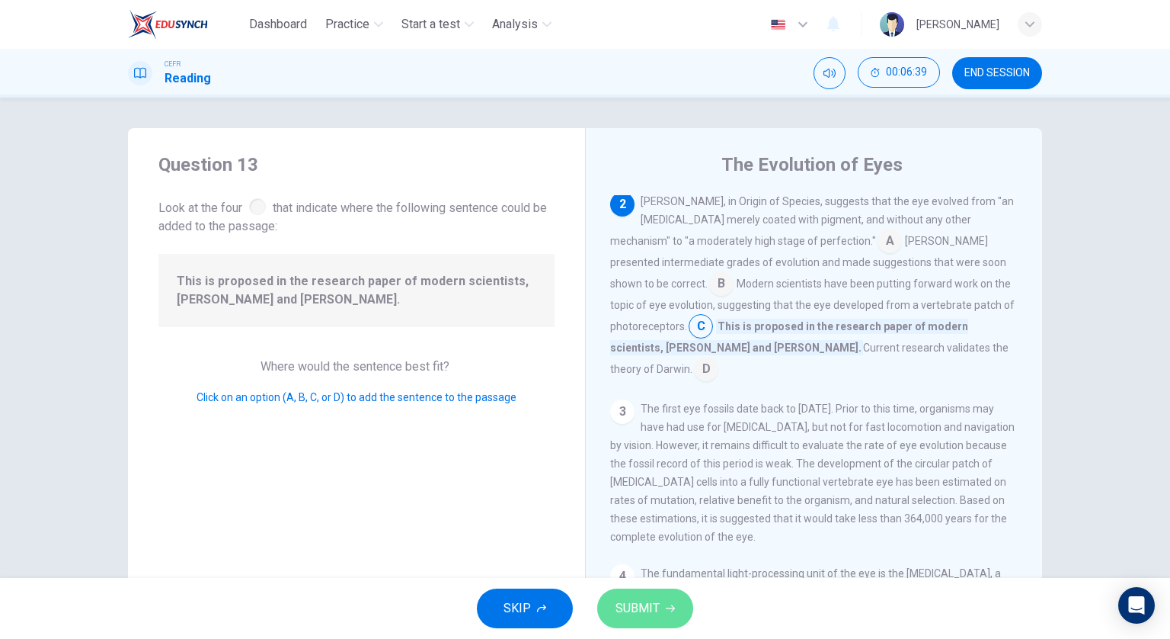
click at [658, 600] on span "SUBMIT" at bounding box center [638, 607] width 44 height 21
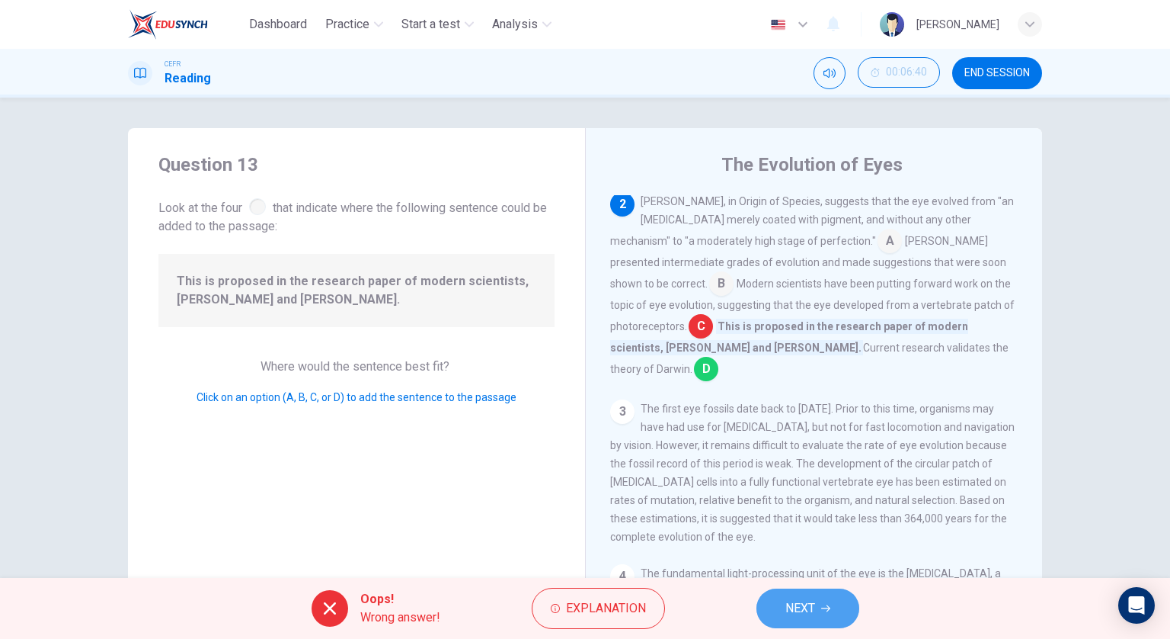
click at [809, 604] on span "NEXT" at bounding box center [801, 607] width 30 height 21
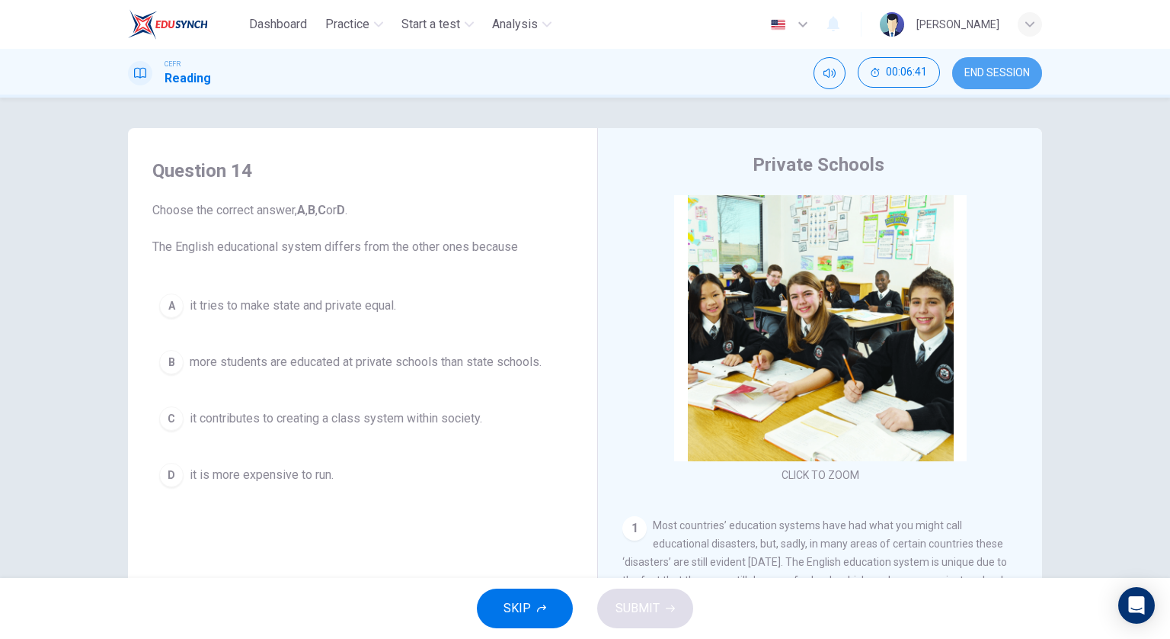
click at [1013, 72] on span "END SESSION" at bounding box center [998, 73] width 66 height 12
